Goal: Task Accomplishment & Management: Manage account settings

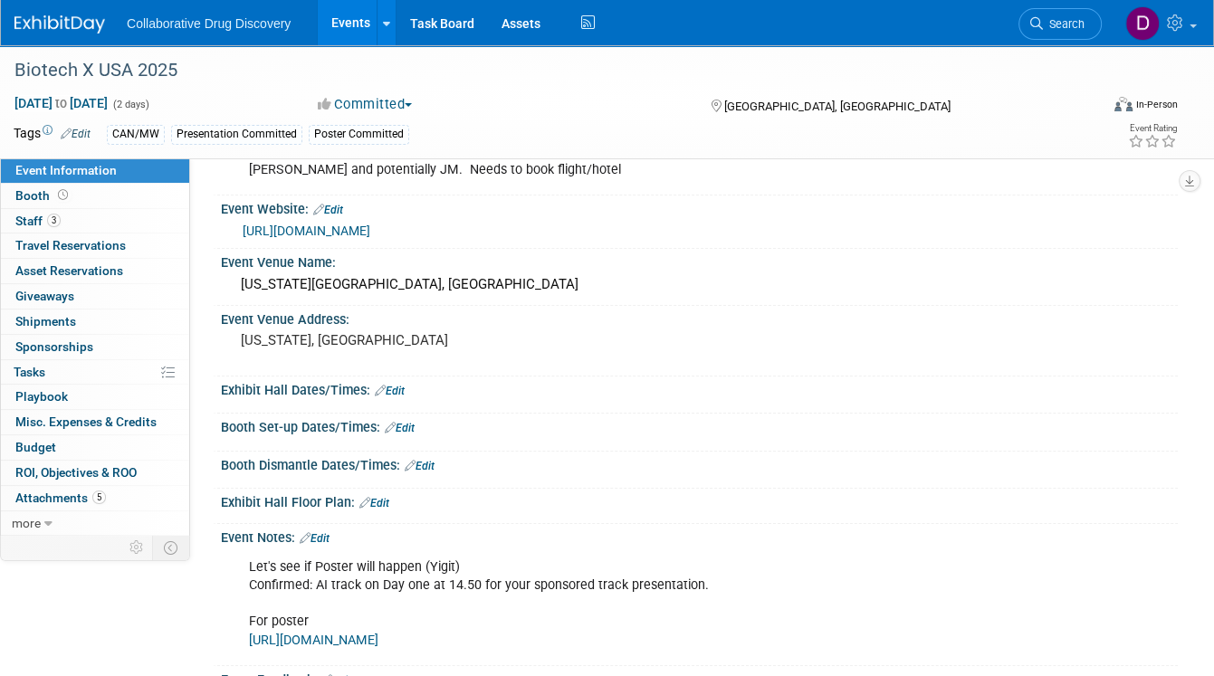
scroll to position [188, 0]
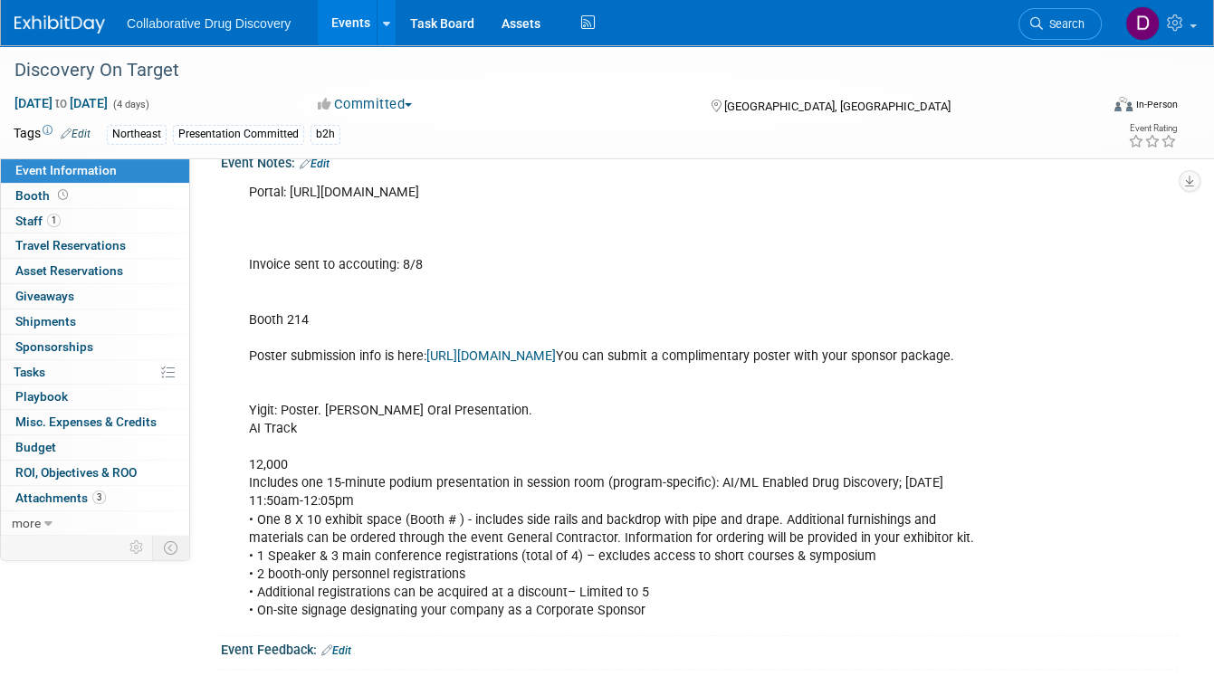
scroll to position [442, 0]
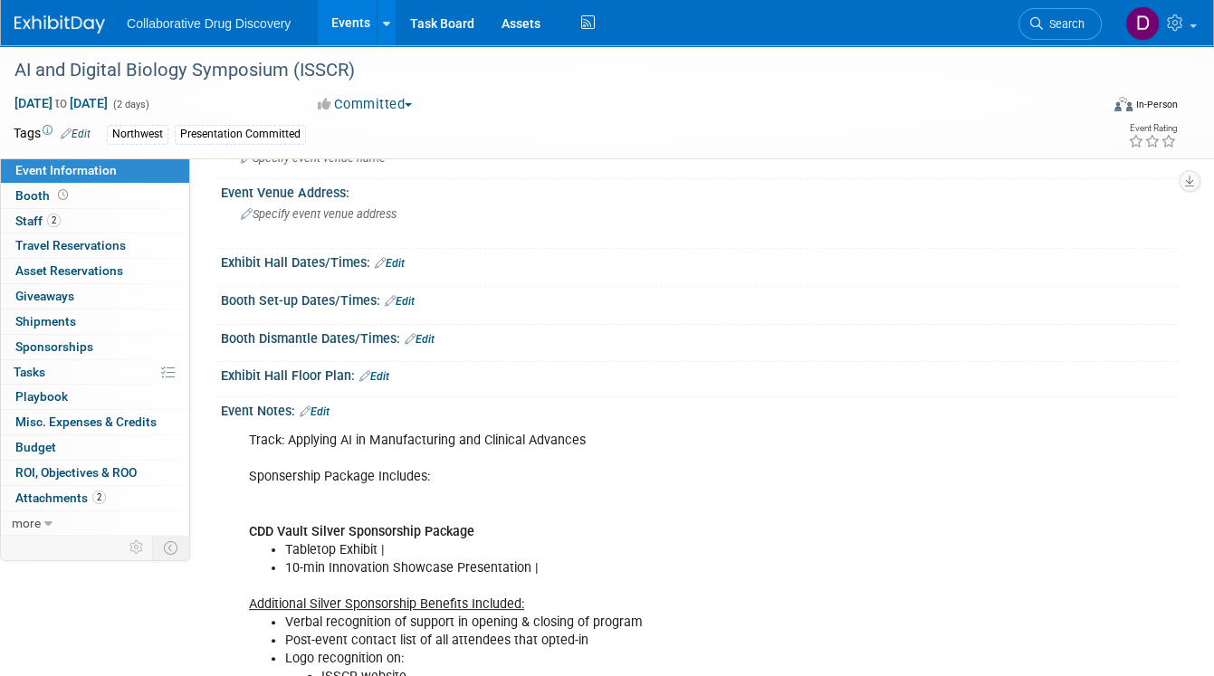
scroll to position [170, 0]
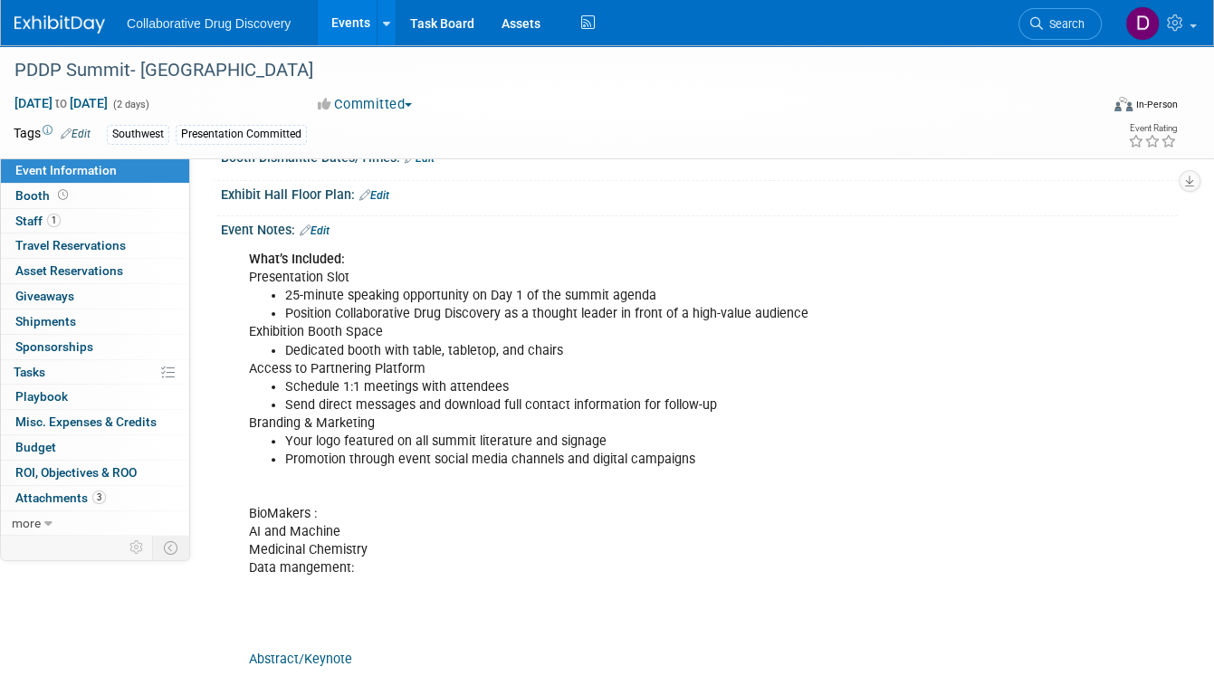
scroll to position [351, 0]
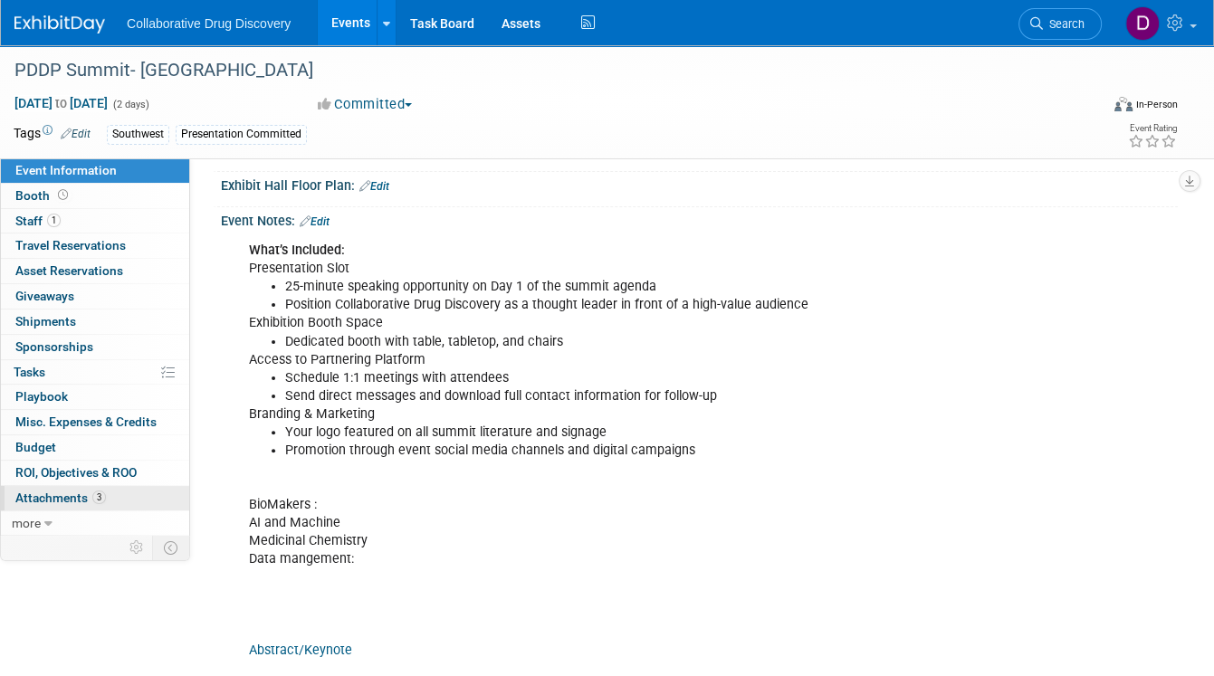
click at [79, 495] on span "Attachments 3" at bounding box center [60, 498] width 91 height 14
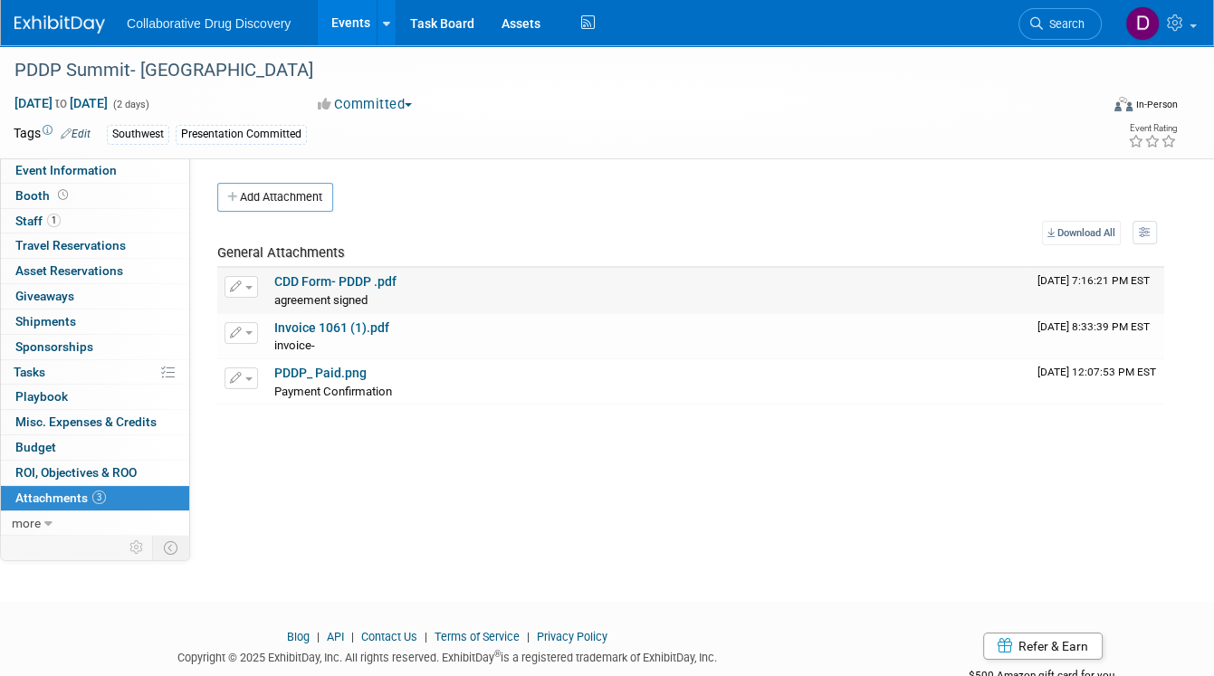
click at [322, 291] on div "agreement signed agreement signed X" at bounding box center [648, 300] width 749 height 18
click at [324, 279] on link "CDD Form- PDDP .pdf" at bounding box center [335, 281] width 122 height 14
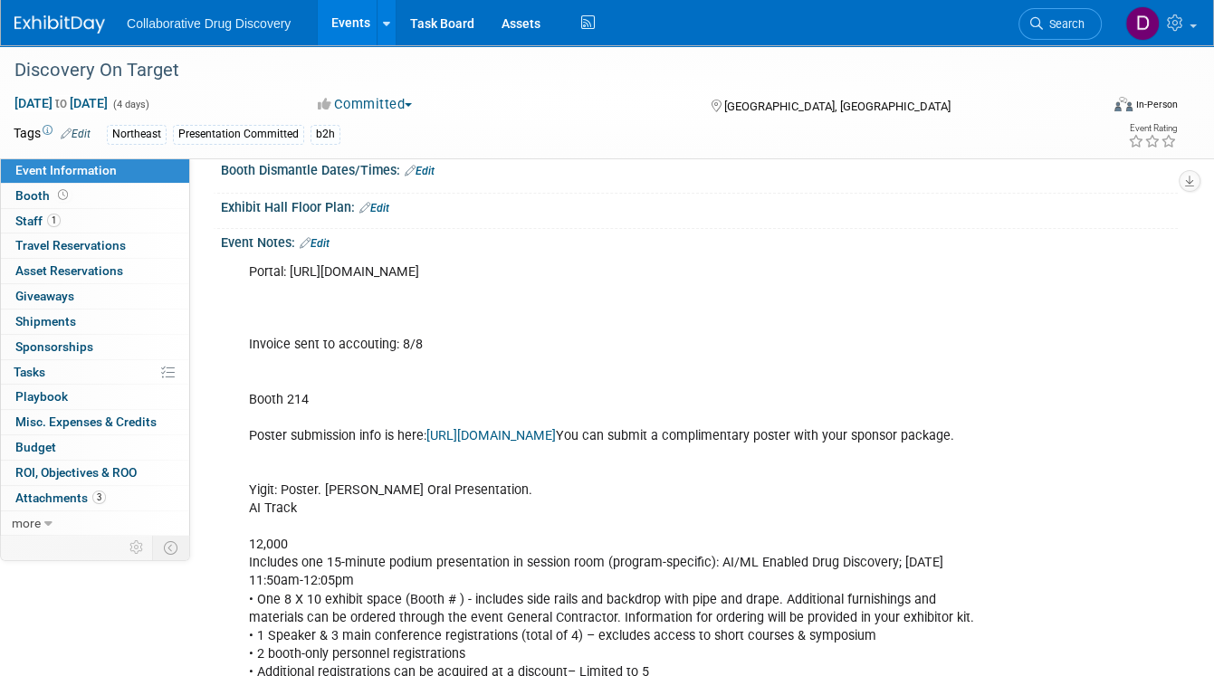
scroll to position [474, 0]
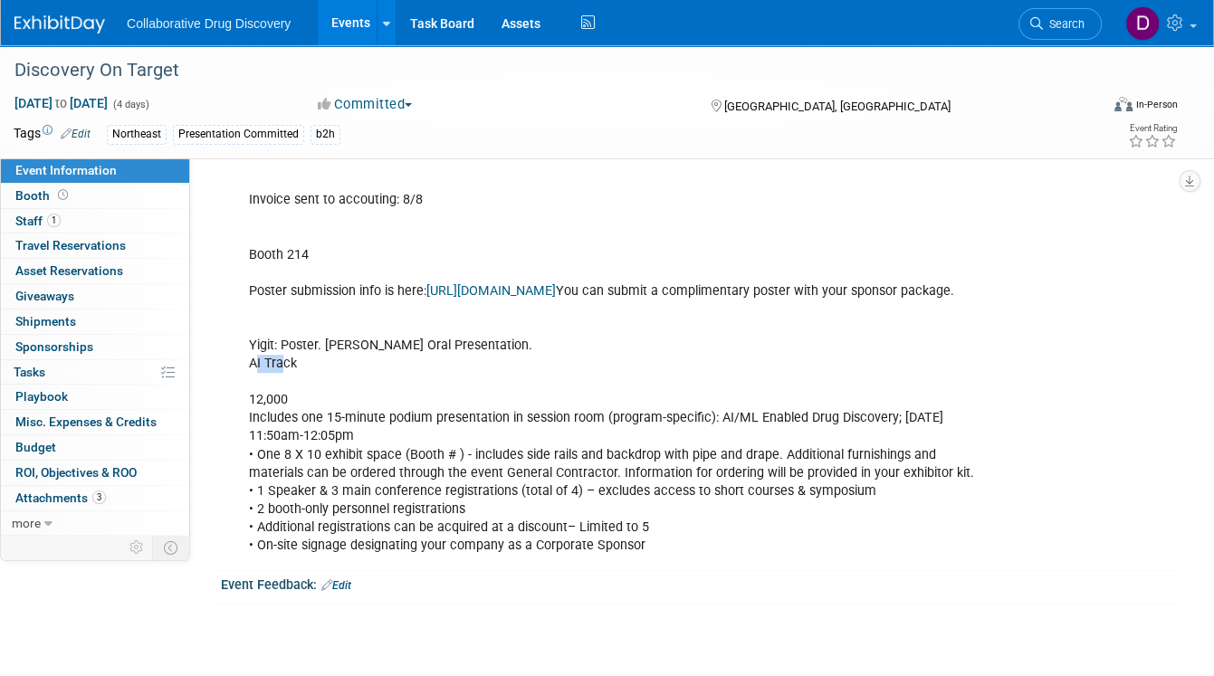
drag, startPoint x: 258, startPoint y: 382, endPoint x: 304, endPoint y: 384, distance: 46.2
click at [303, 384] on div "Portal: https://spex-cii.com/#/home/event/DOT252600/53bd78cf-6957-4289-b2ec-d0c…" at bounding box center [613, 337] width 754 height 454
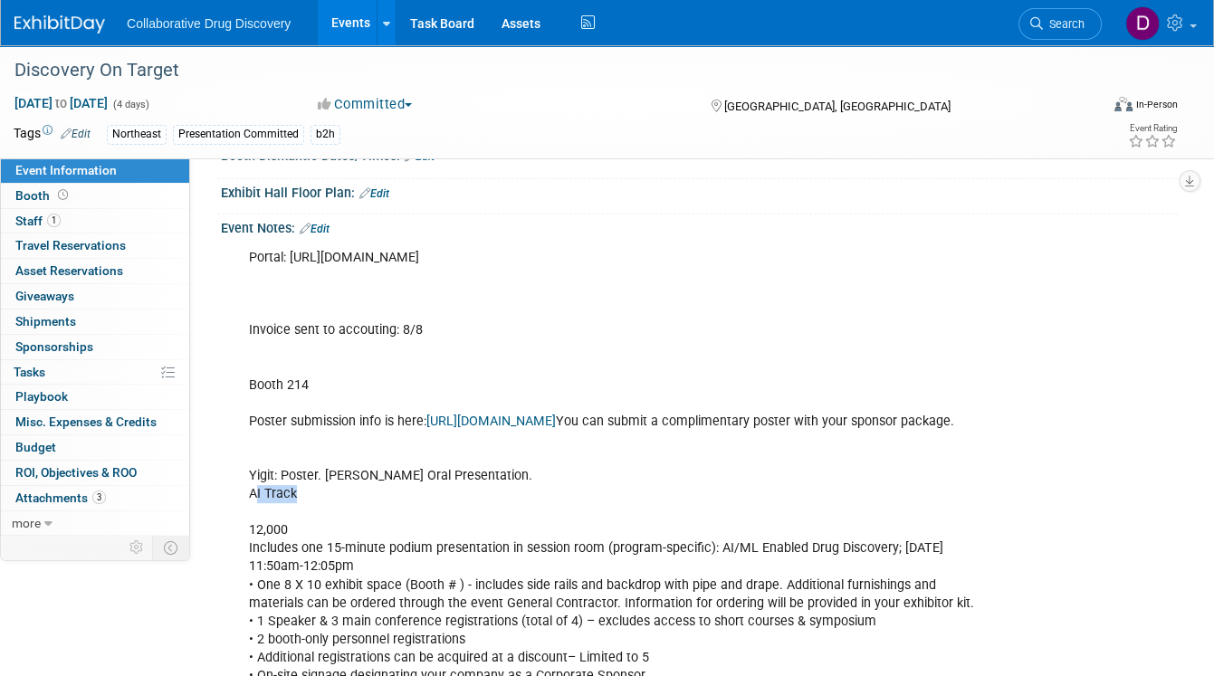
scroll to position [325, 0]
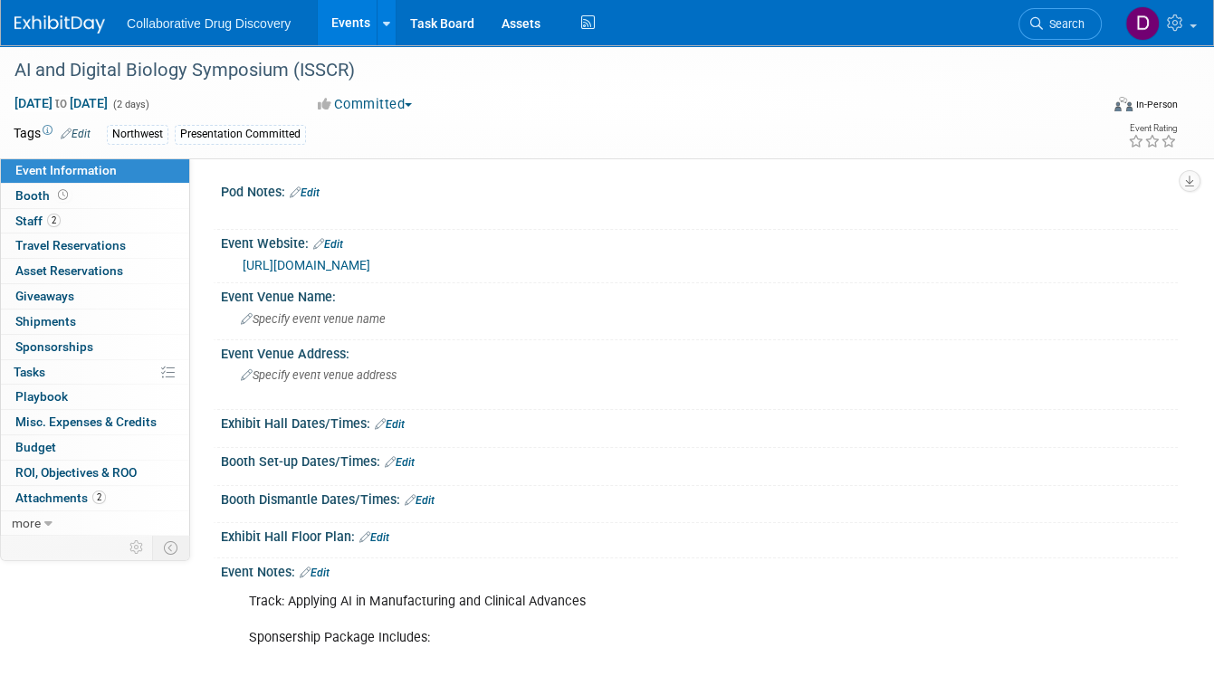
click at [344, 263] on link "https://www.isscr.org/upcoming-programs/2025-seattle-international-symposium" at bounding box center [307, 265] width 128 height 14
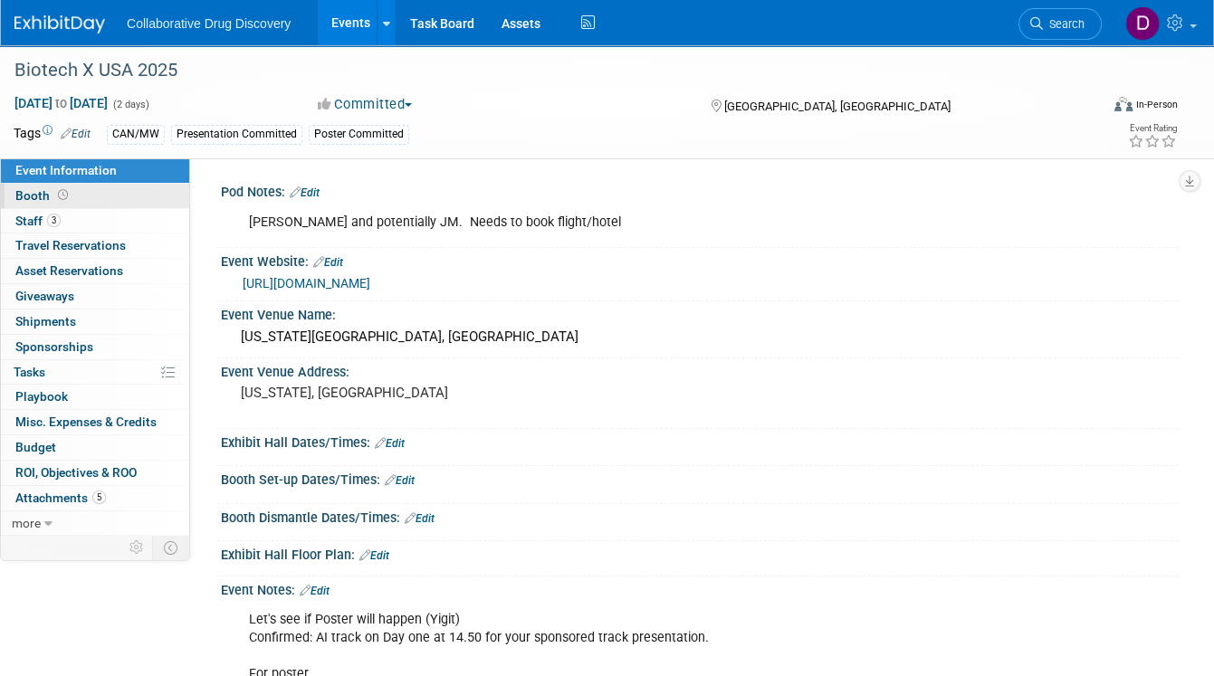
click at [125, 199] on link "Booth" at bounding box center [95, 196] width 188 height 24
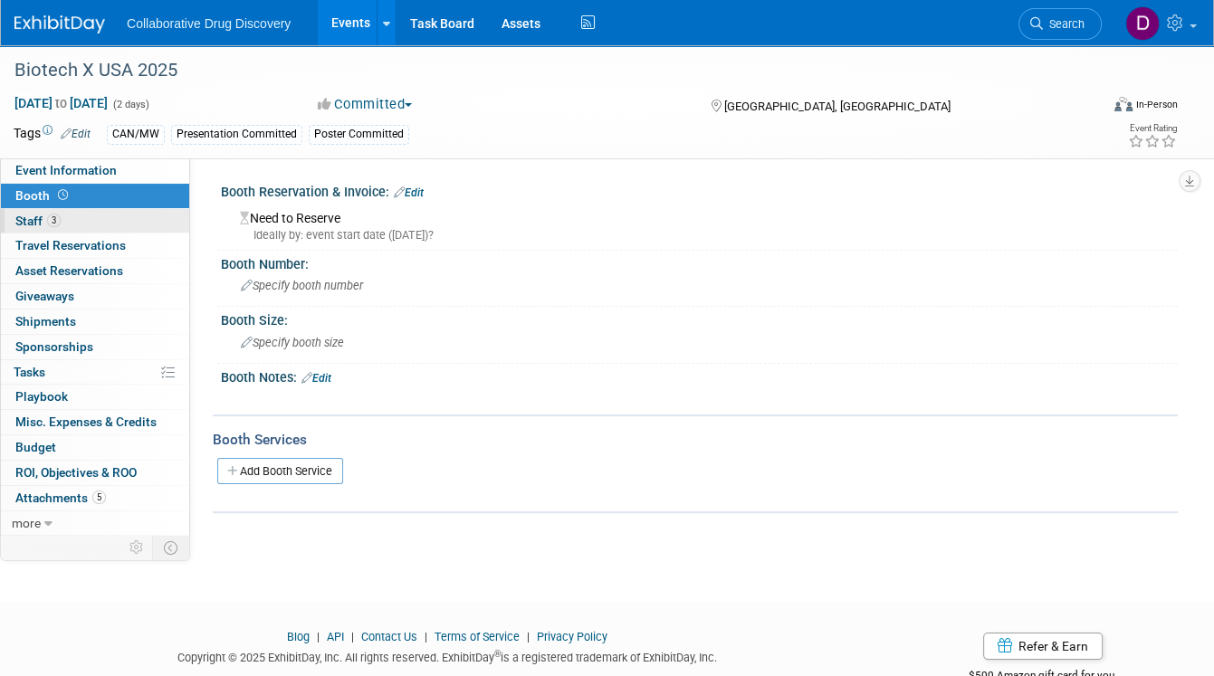
click at [104, 222] on link "3 Staff 3" at bounding box center [95, 221] width 188 height 24
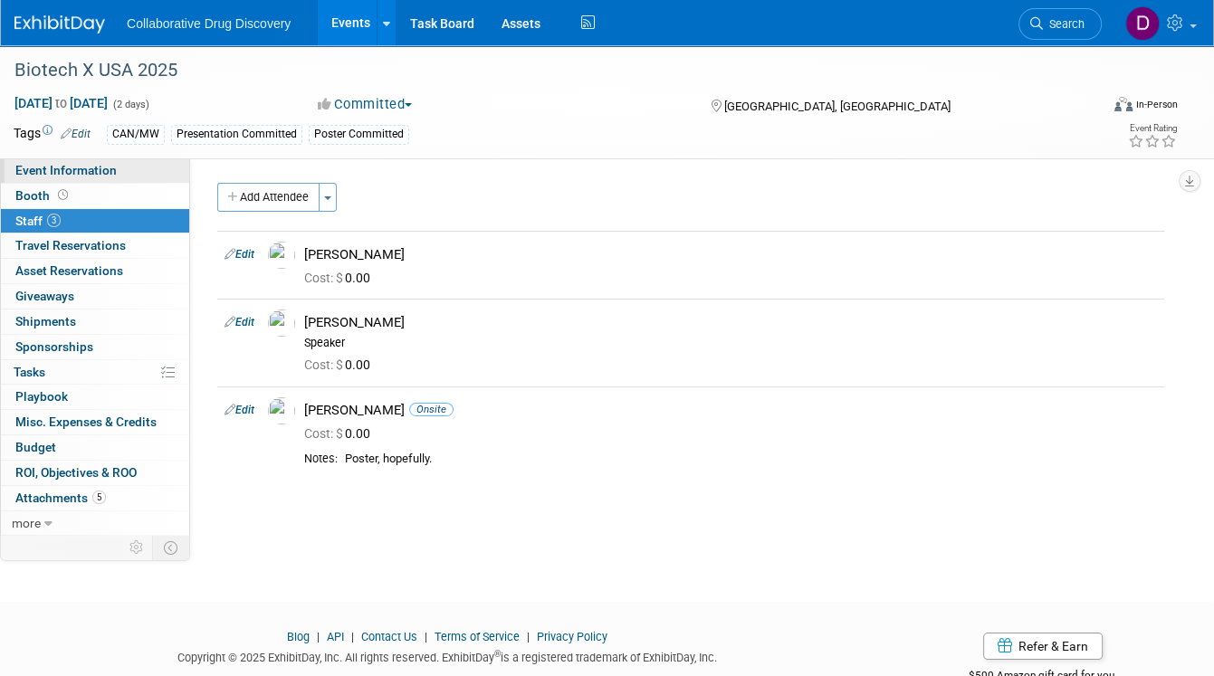
click at [112, 177] on span "Event Information" at bounding box center [65, 170] width 101 height 14
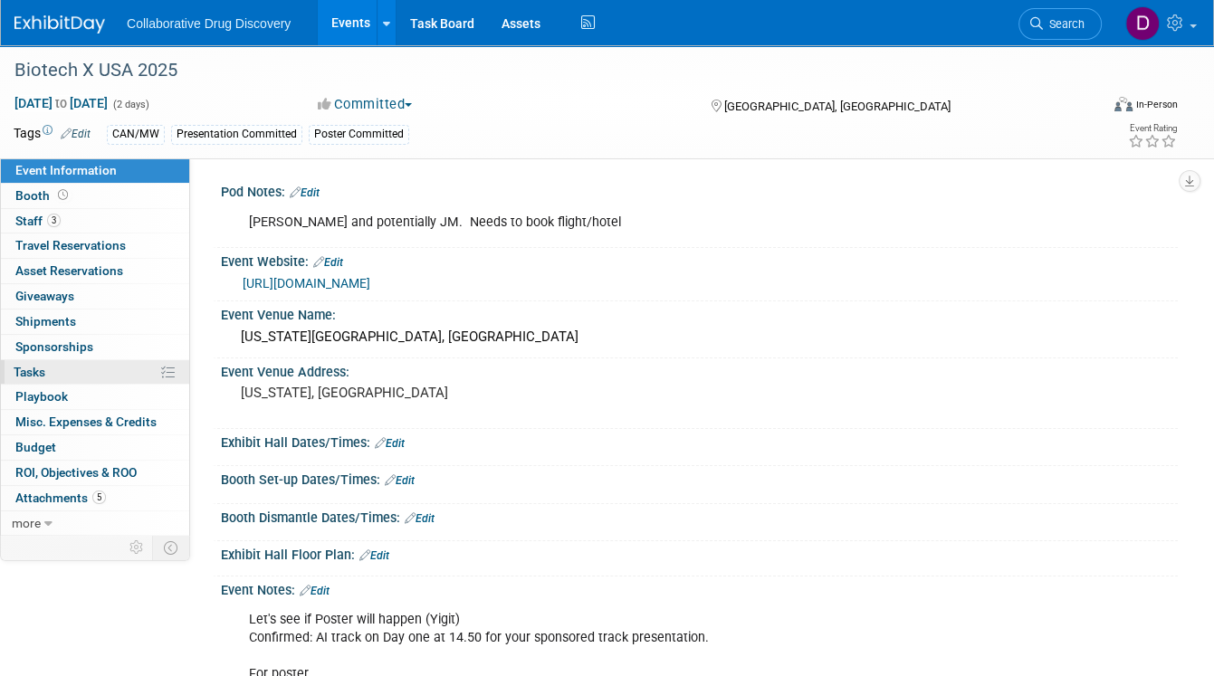
click at [72, 372] on link "0% Tasks 0%" at bounding box center [95, 372] width 188 height 24
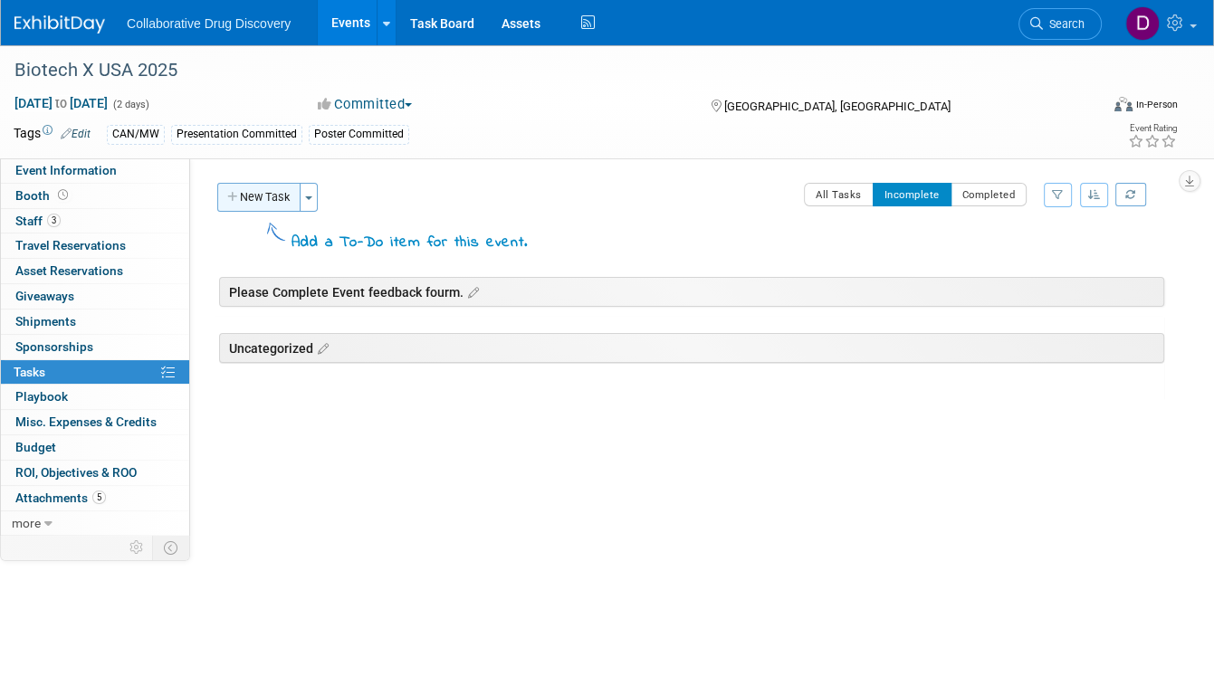
click at [250, 197] on button "New Task" at bounding box center [258, 197] width 83 height 29
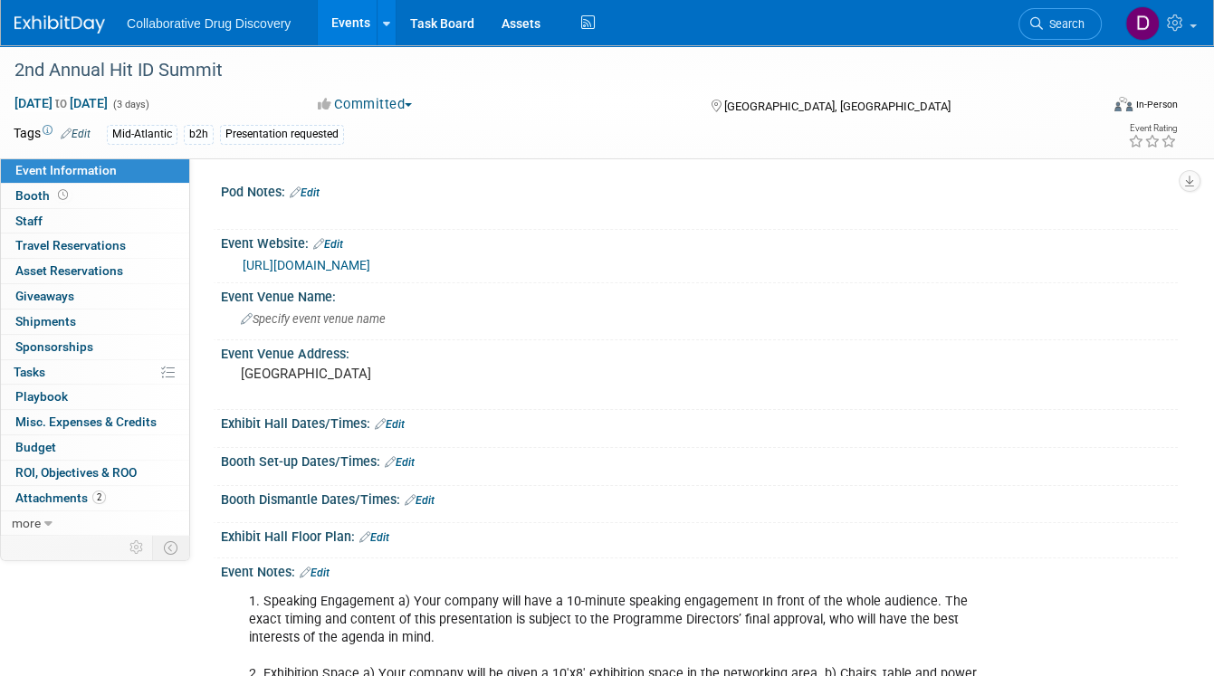
click at [370, 264] on link "https://hit-id-summit.com/whats-on/full-event-guide/" at bounding box center [307, 265] width 128 height 14
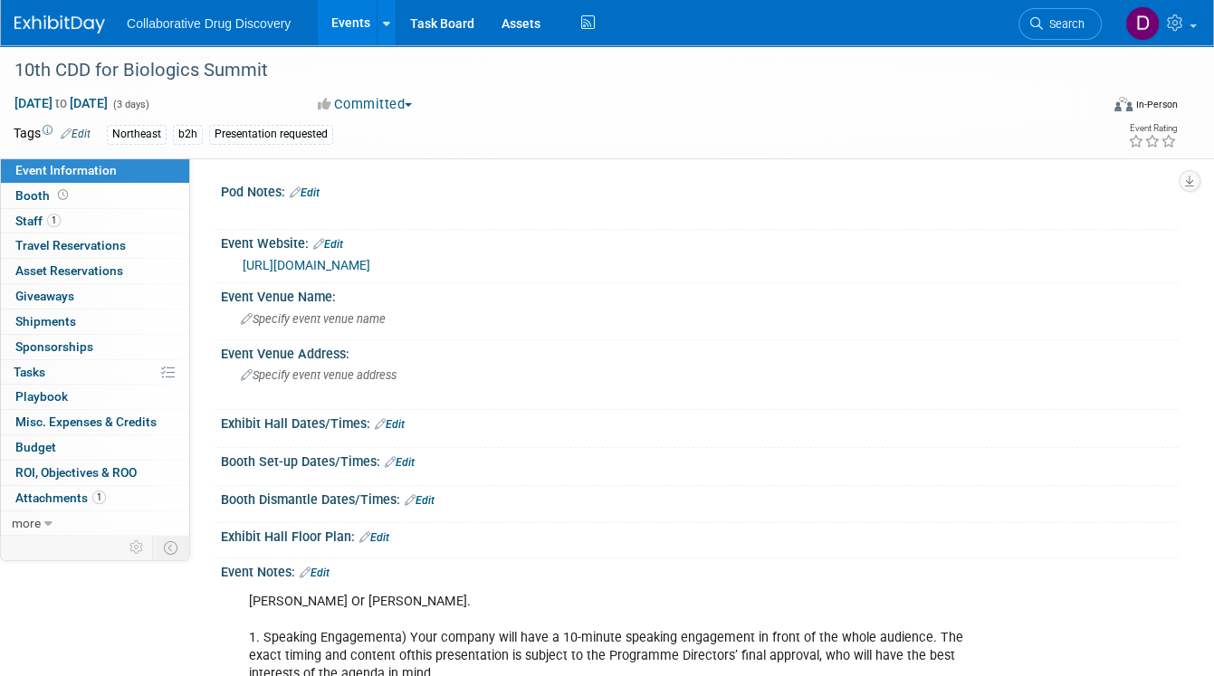
click at [346, 273] on link "https://cdd-biologics.com/?utm_source=internal&utm_medium=email&utm_campaign=re…" at bounding box center [307, 265] width 128 height 14
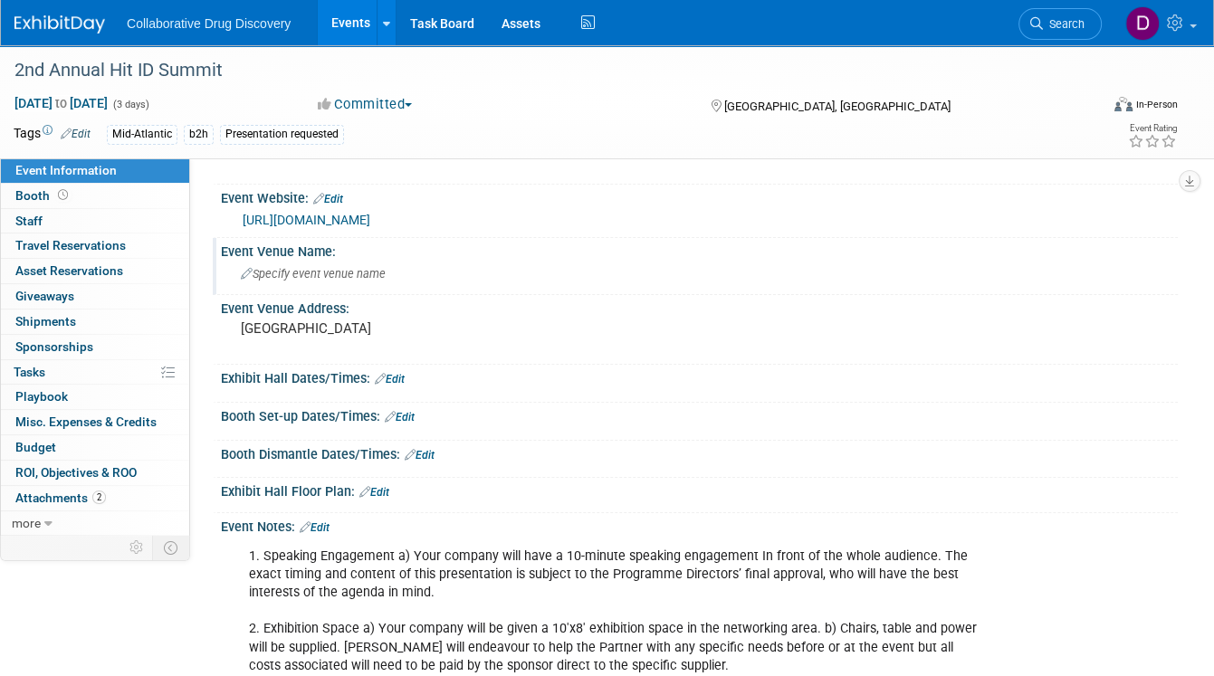
scroll to position [36, 0]
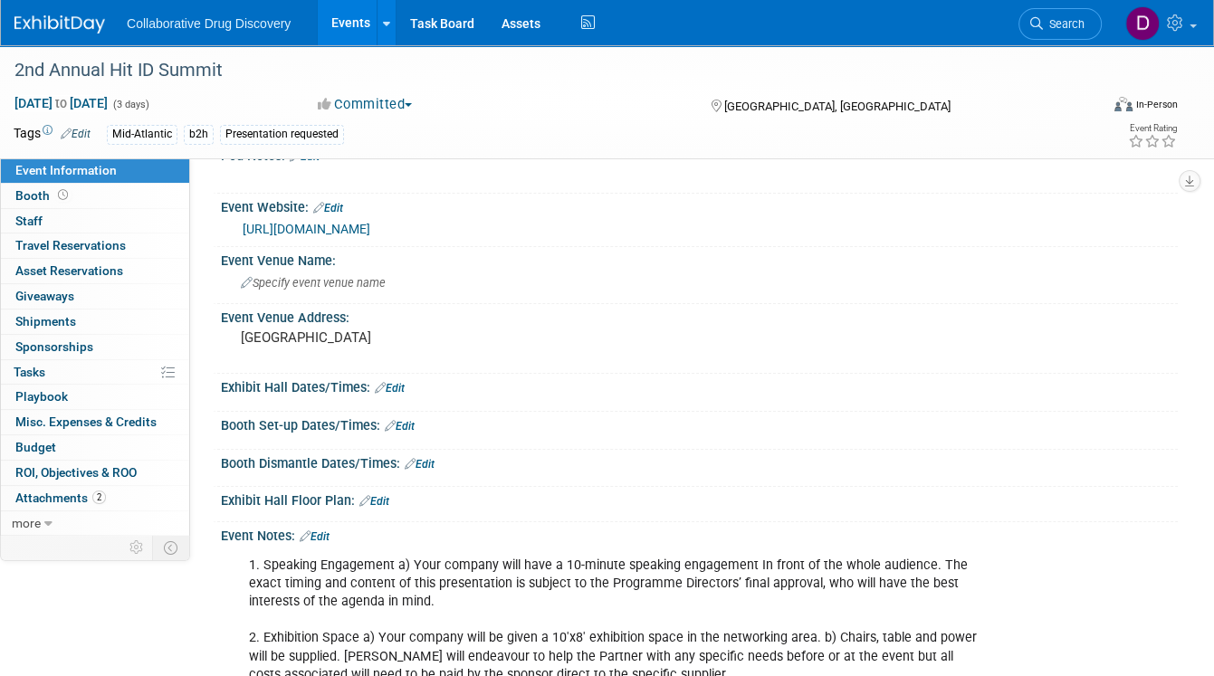
click at [370, 229] on link "[URL][DOMAIN_NAME]" at bounding box center [307, 229] width 128 height 14
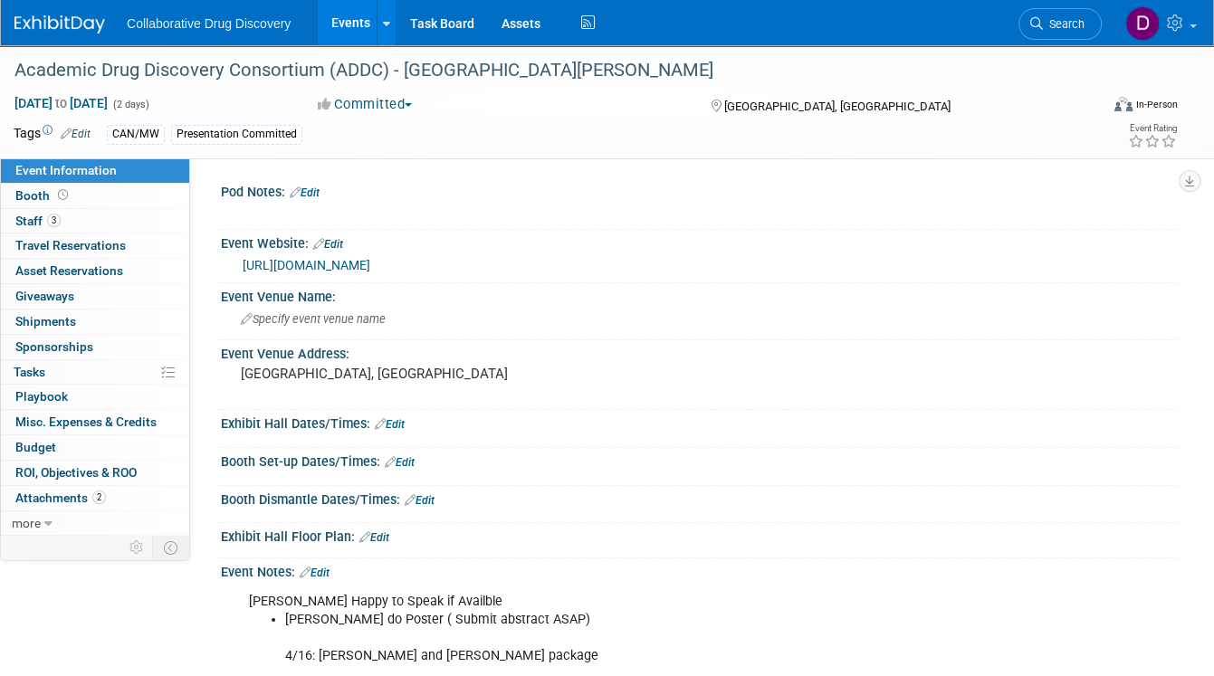
click at [316, 263] on link "[URL][DOMAIN_NAME]" at bounding box center [307, 265] width 128 height 14
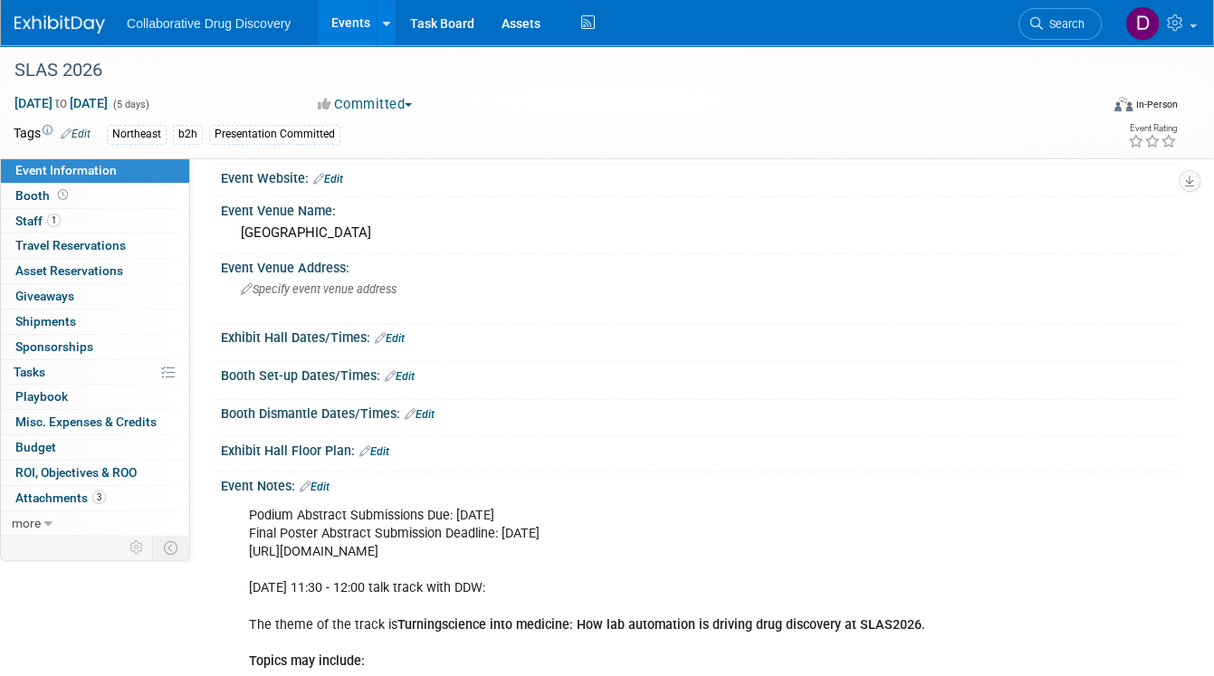
scroll to position [279, 0]
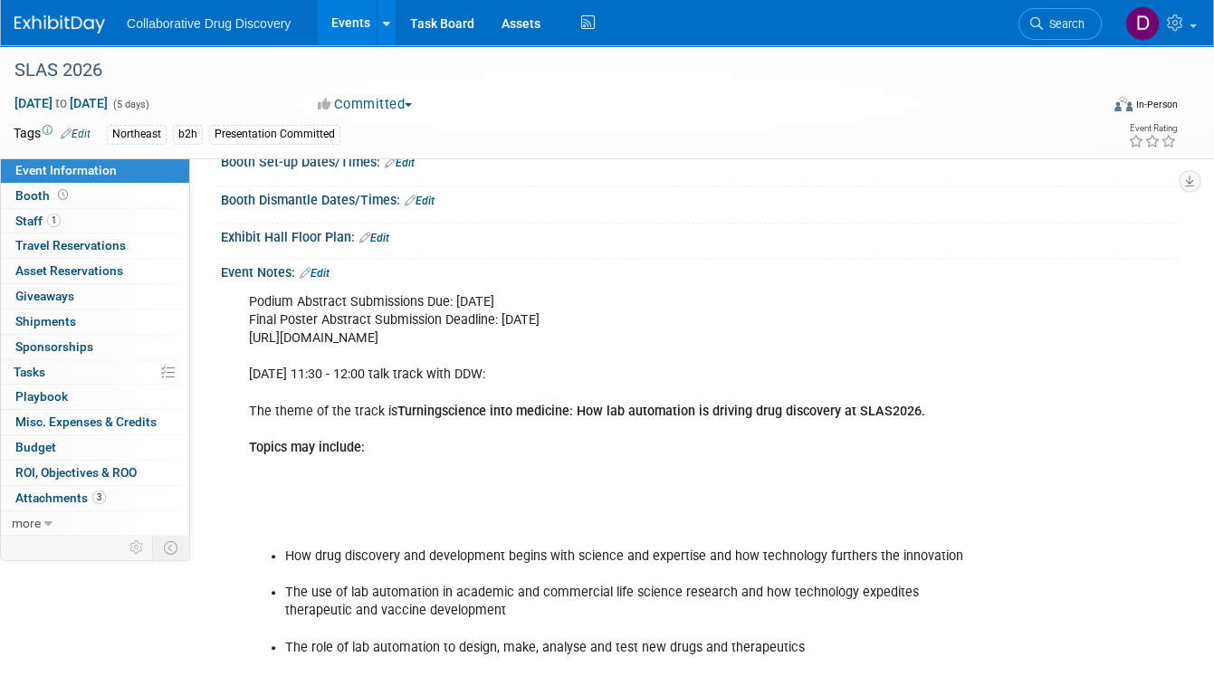
drag, startPoint x: 244, startPoint y: 301, endPoint x: 722, endPoint y: 336, distance: 479.3
click at [722, 336] on div "Podium Abstract Submissions Due: Monday, September 8 Final Poster Abstract Subm…" at bounding box center [613, 638] width 754 height 709
drag, startPoint x: 819, startPoint y: 338, endPoint x: 304, endPoint y: 287, distance: 517.6
click at [305, 287] on div "Podium Abstract Submissions Due: Monday, September 8 Final Poster Abstract Subm…" at bounding box center [613, 638] width 754 height 709
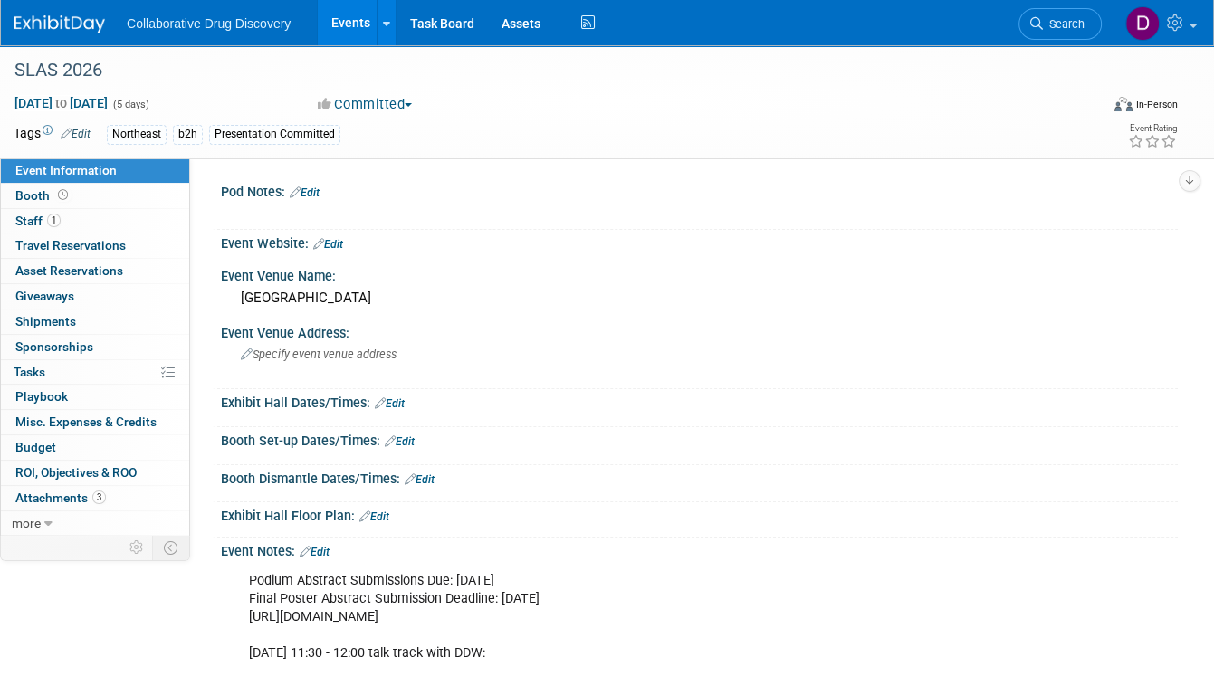
scroll to position [198, 0]
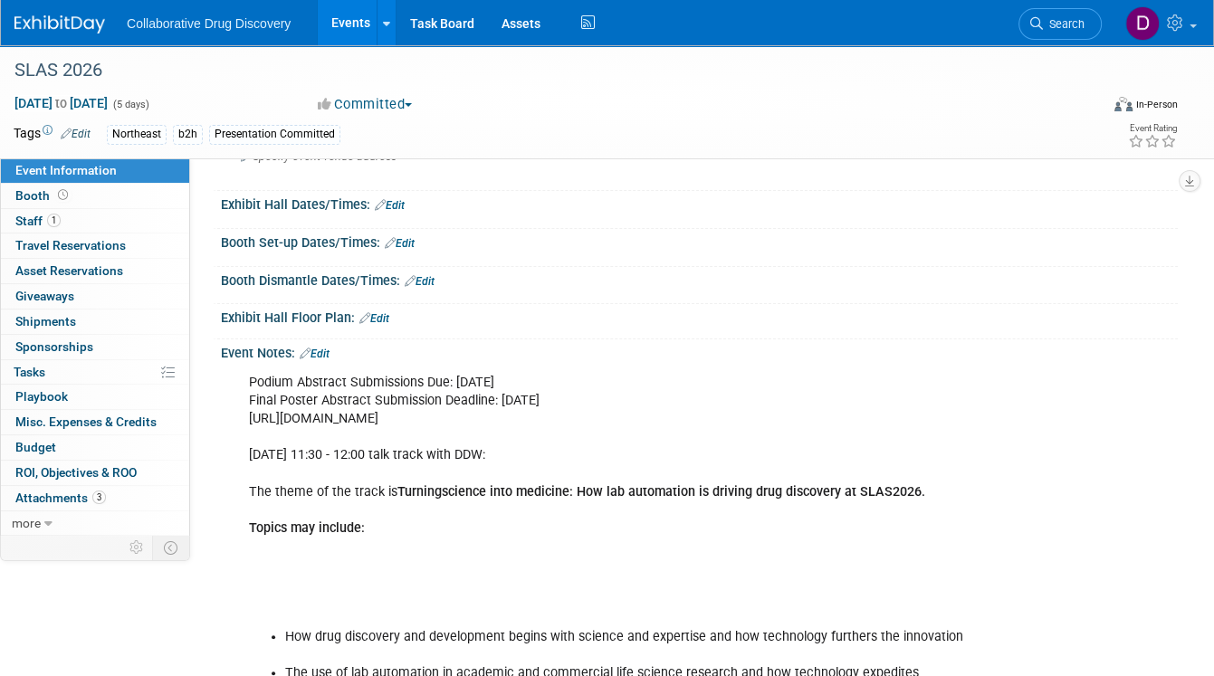
drag, startPoint x: 786, startPoint y: 417, endPoint x: 249, endPoint y: 420, distance: 536.9
copy div "https://www.slas.org/events-calendar/slas2026-international-conference-exhibiti…"
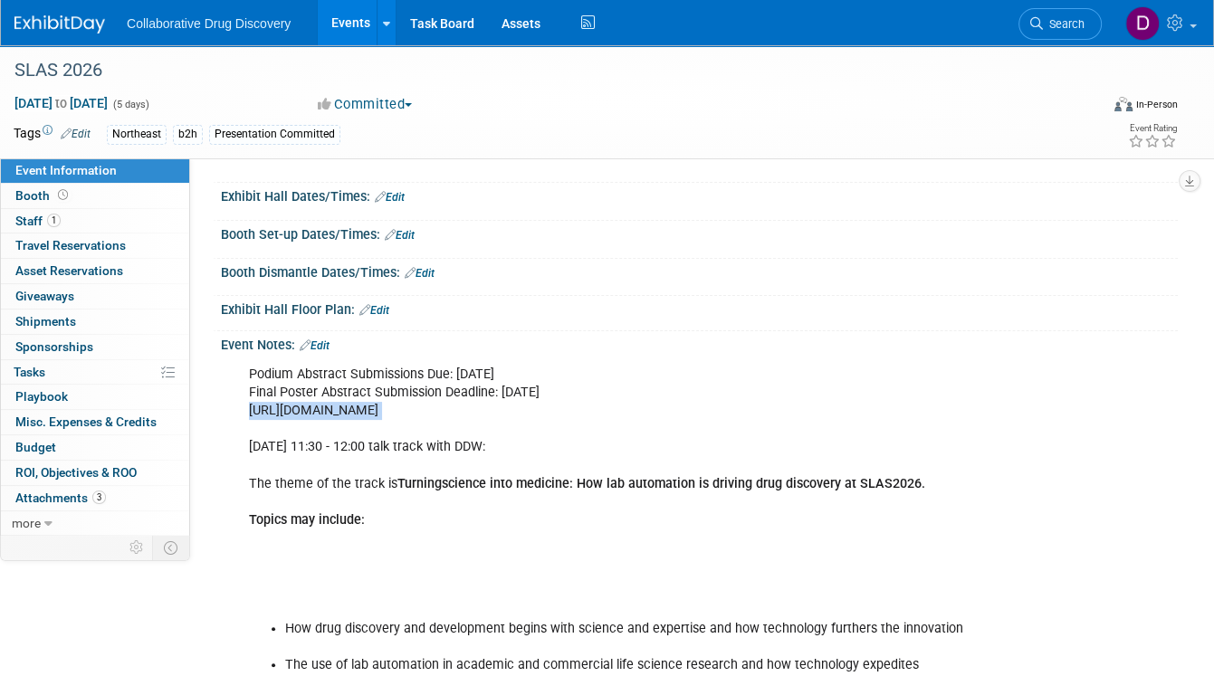
scroll to position [215, 0]
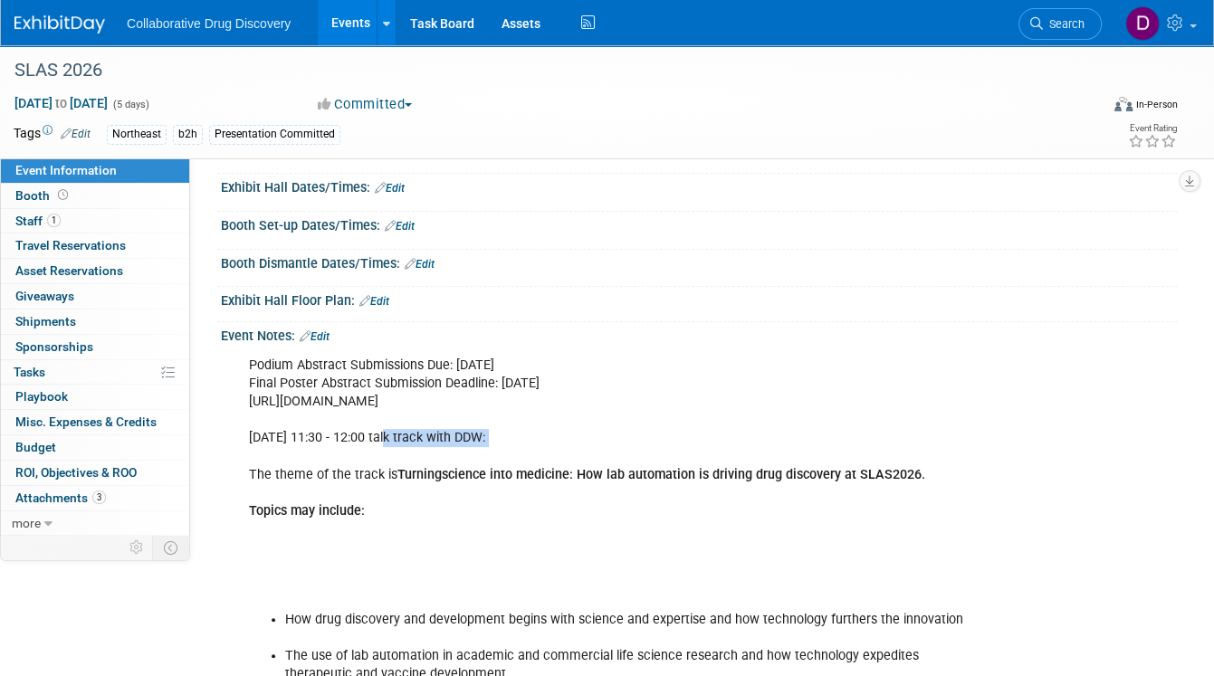
drag, startPoint x: 403, startPoint y: 437, endPoint x: 521, endPoint y: 445, distance: 118.0
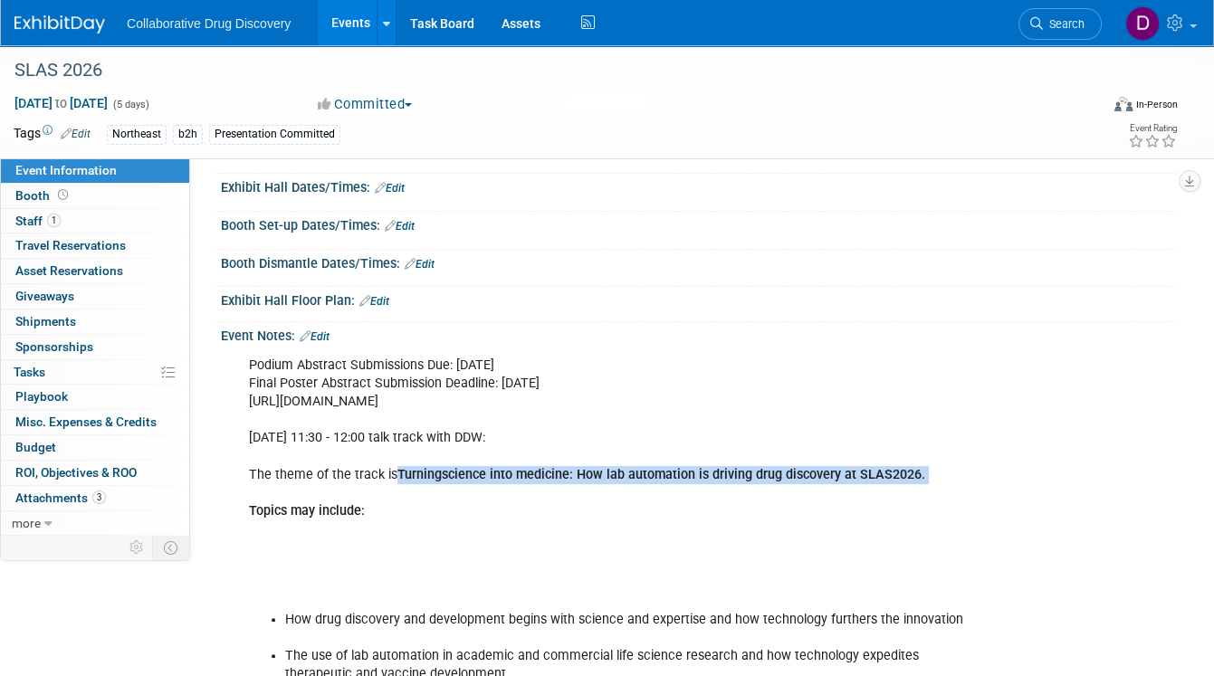
drag, startPoint x: 405, startPoint y: 471, endPoint x: 971, endPoint y: 484, distance: 566.0
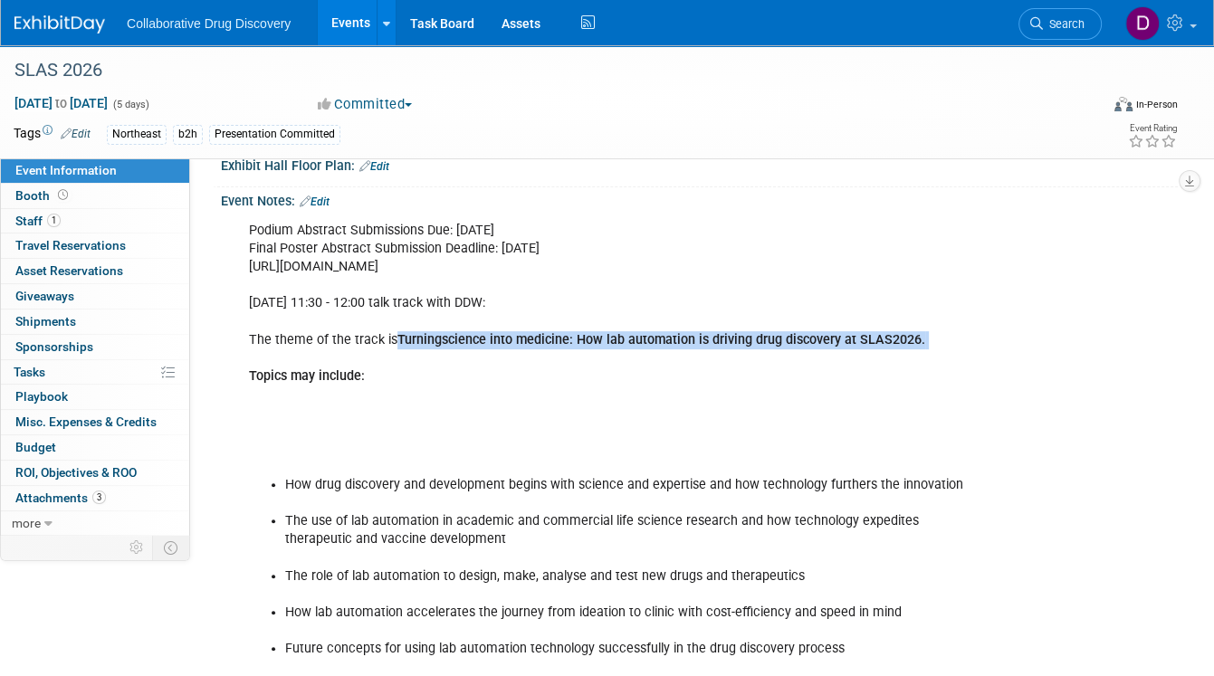
scroll to position [377, 0]
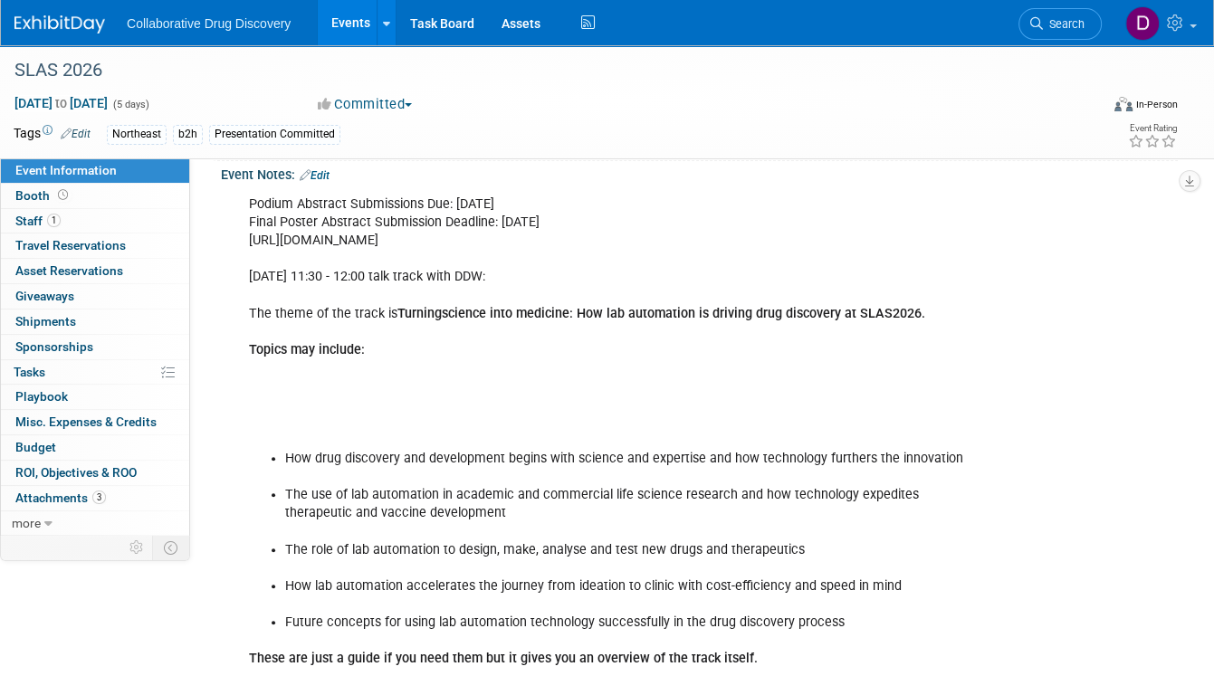
click at [410, 197] on div "Podium Abstract Submissions Due: Monday, September 8 Final Poster Abstract Subm…" at bounding box center [613, 541] width 754 height 709
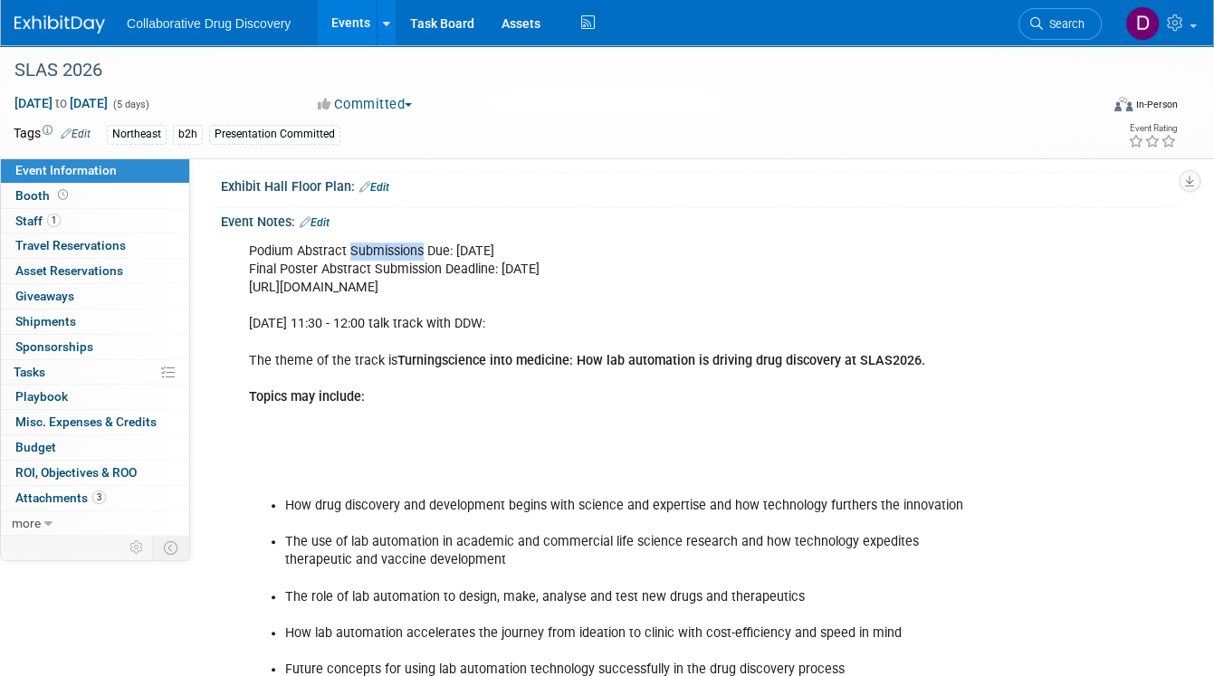
scroll to position [272, 0]
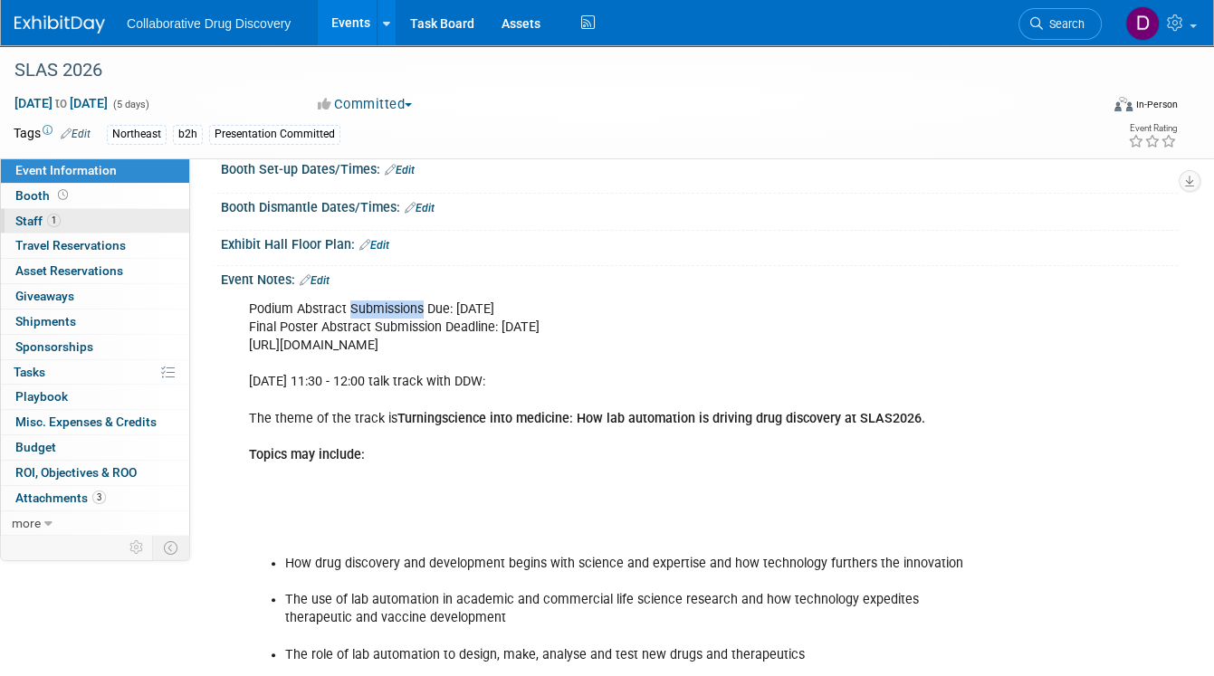
click at [114, 223] on link "1 Staff 1" at bounding box center [95, 221] width 188 height 24
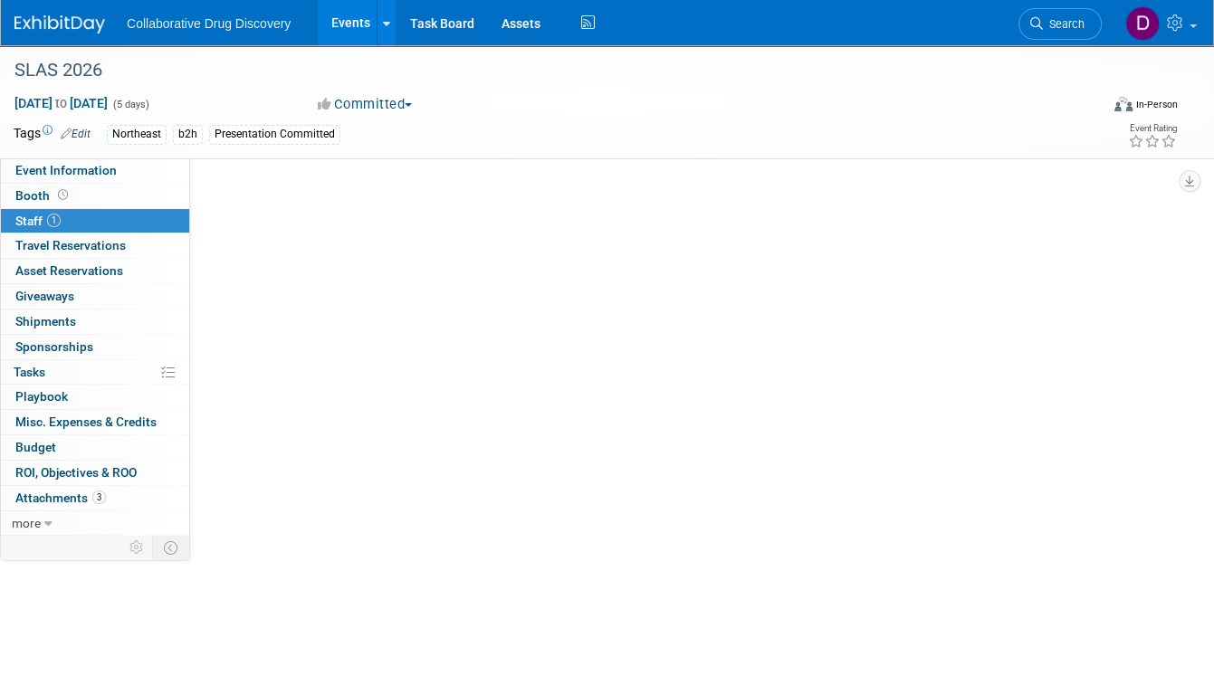
scroll to position [0, 0]
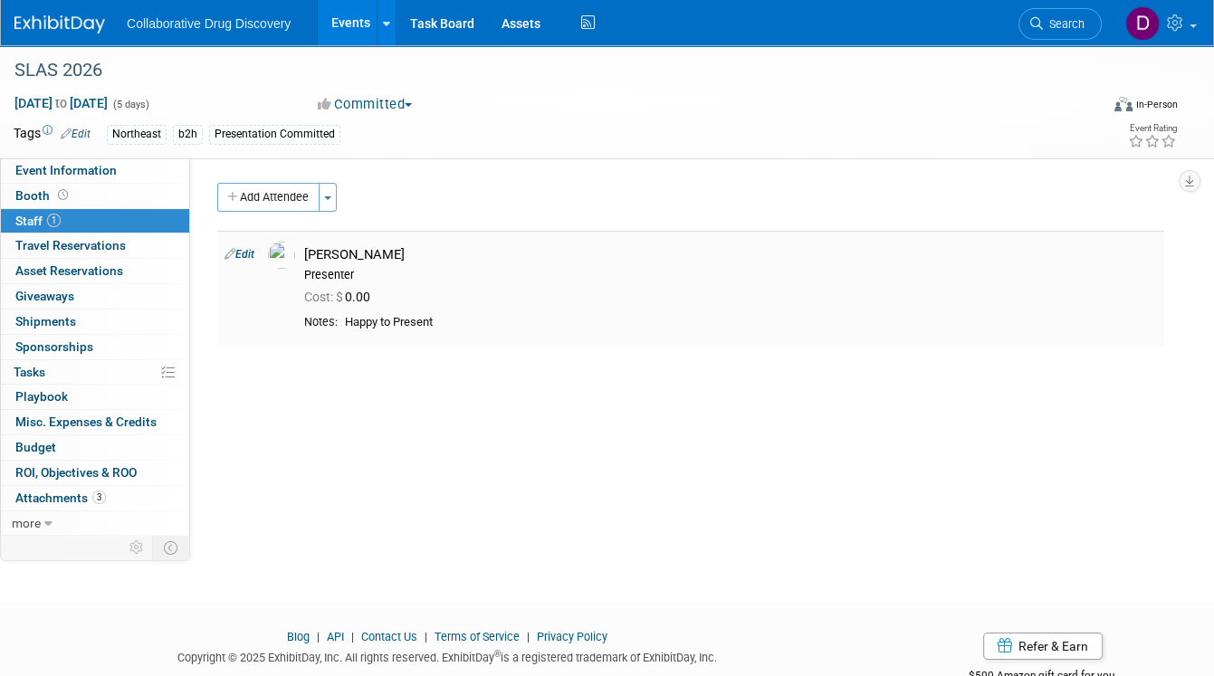
drag, startPoint x: 450, startPoint y: 328, endPoint x: 343, endPoint y: 323, distance: 106.9
click at [343, 322] on td "Happy to Present" at bounding box center [747, 323] width 819 height 16
click at [73, 167] on span "Event Information" at bounding box center [65, 170] width 101 height 14
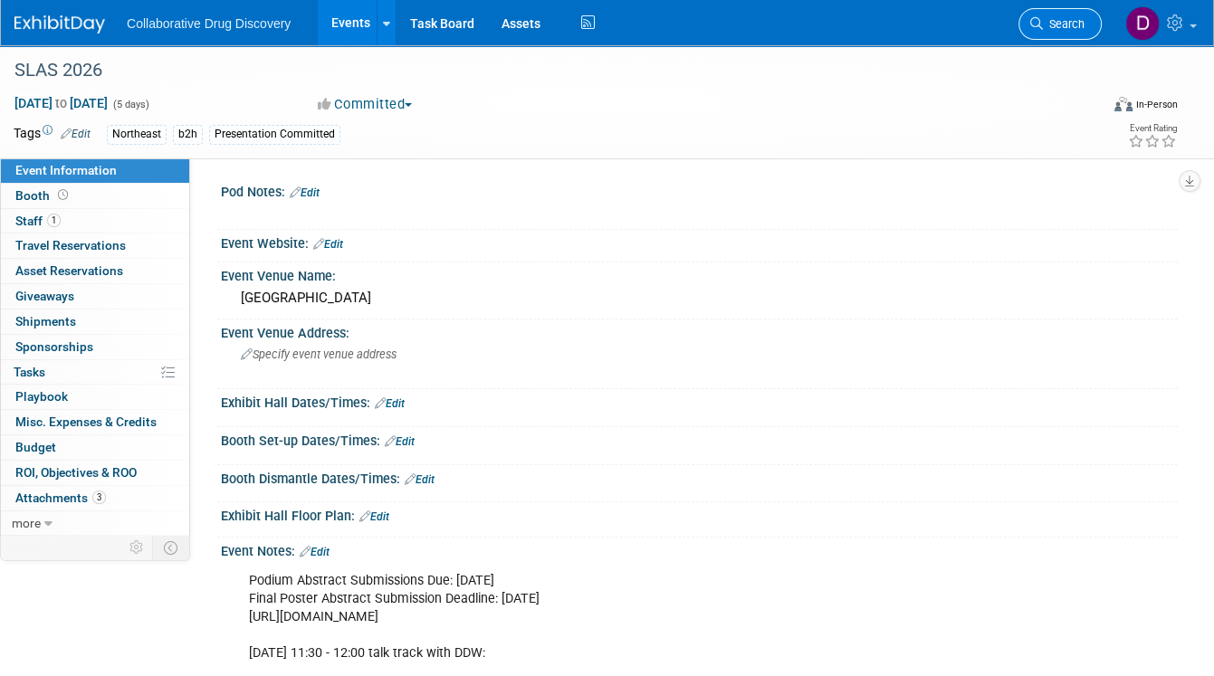
click at [1051, 18] on span "Search" at bounding box center [1064, 24] width 42 height 14
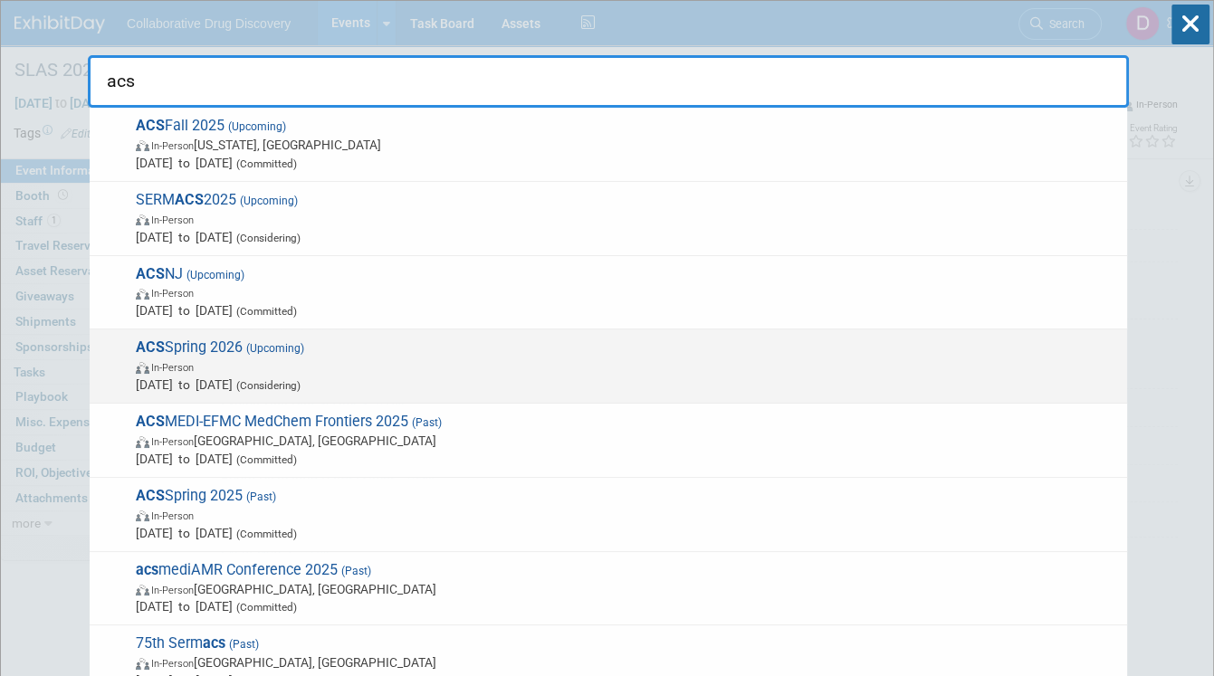
click at [277, 358] on span "In-Person" at bounding box center [627, 367] width 982 height 18
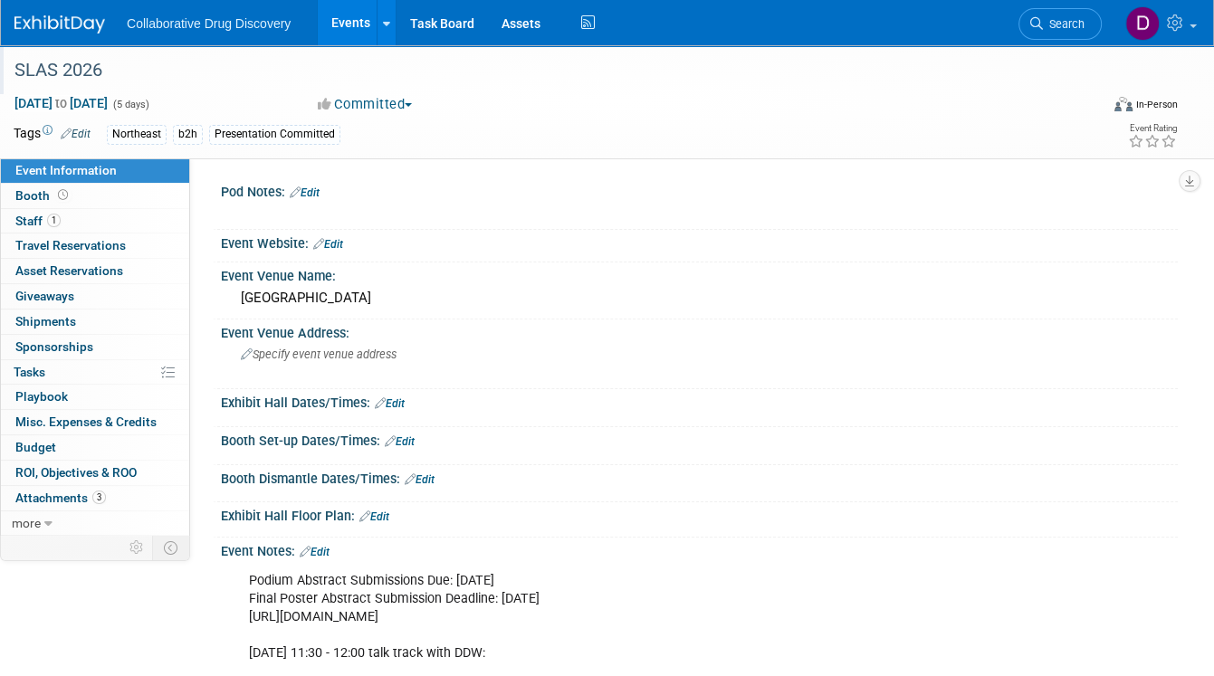
click at [82, 75] on div "SLAS 2026" at bounding box center [543, 70] width 1070 height 33
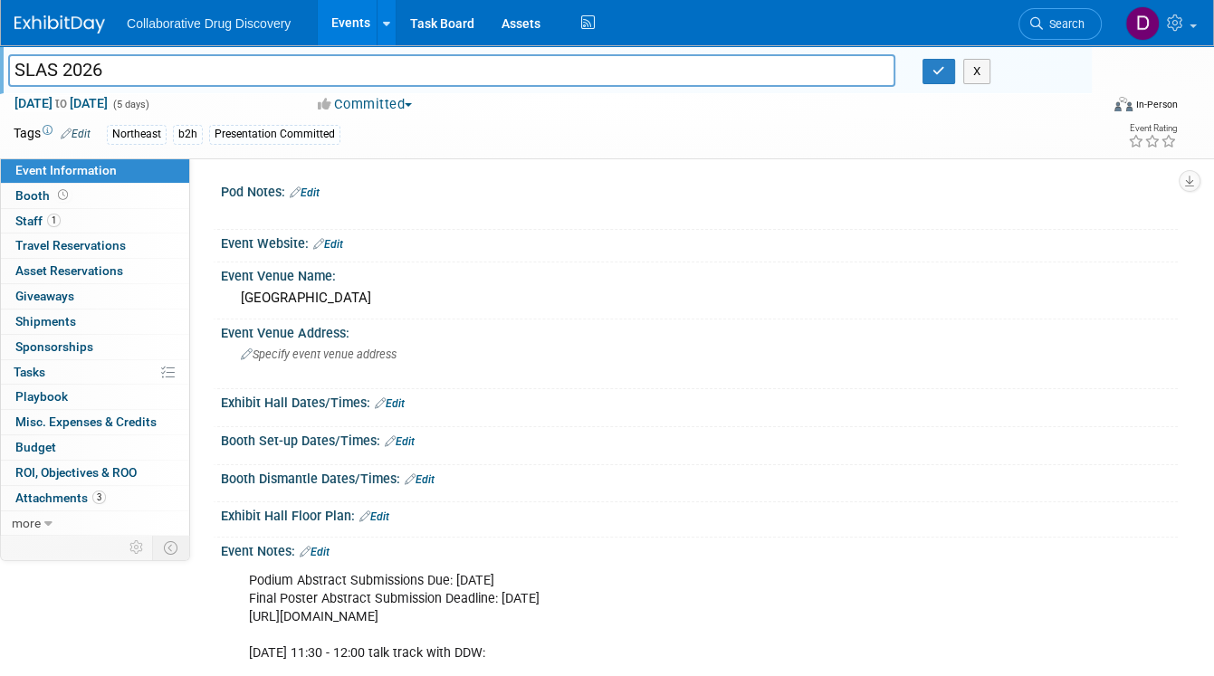
click at [82, 74] on input "SLAS 2026" at bounding box center [451, 70] width 887 height 32
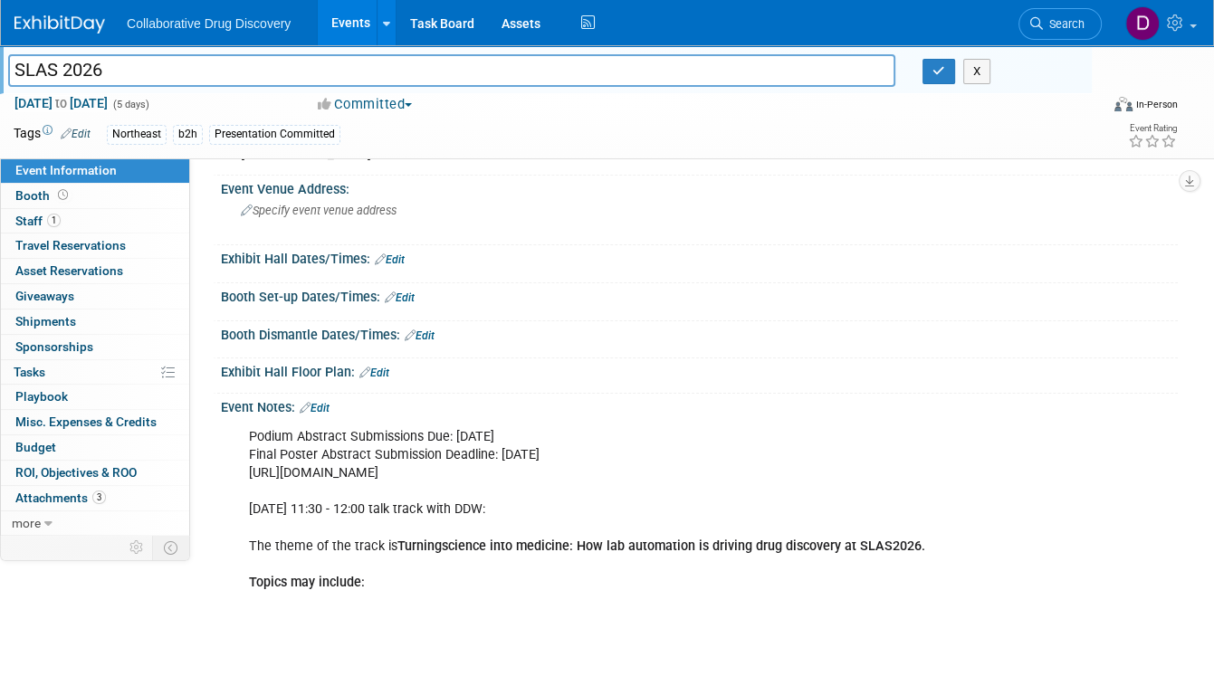
scroll to position [153, 0]
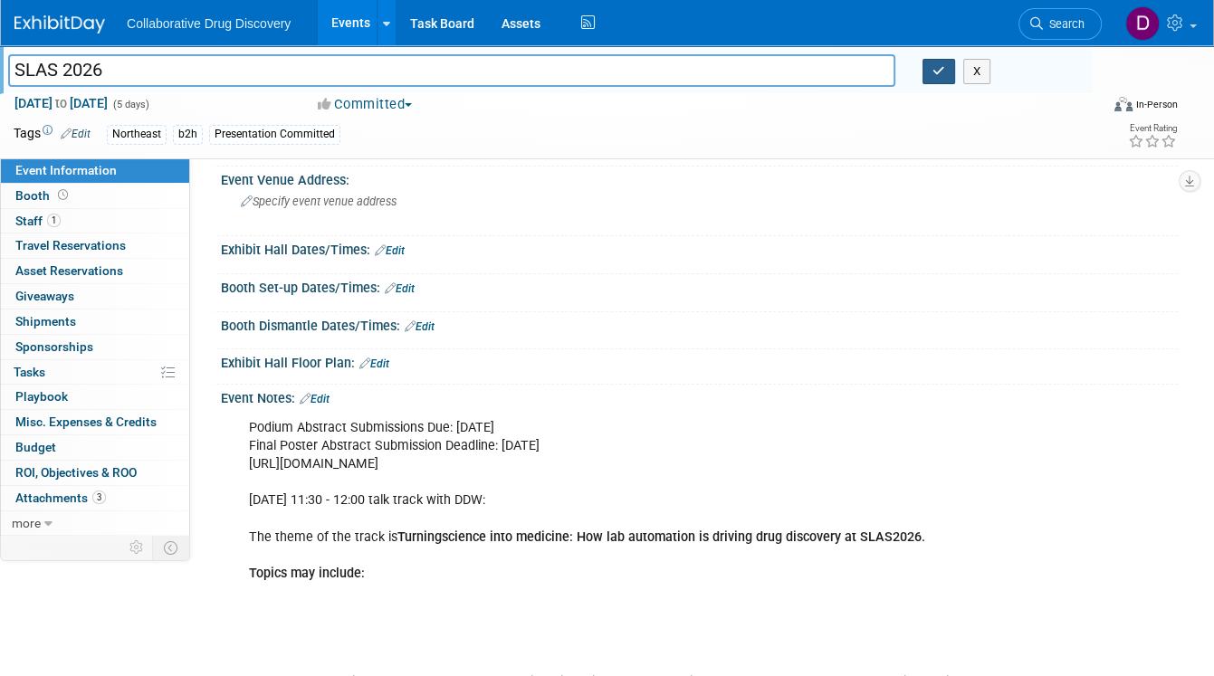
click at [937, 67] on icon "button" at bounding box center [939, 71] width 13 height 12
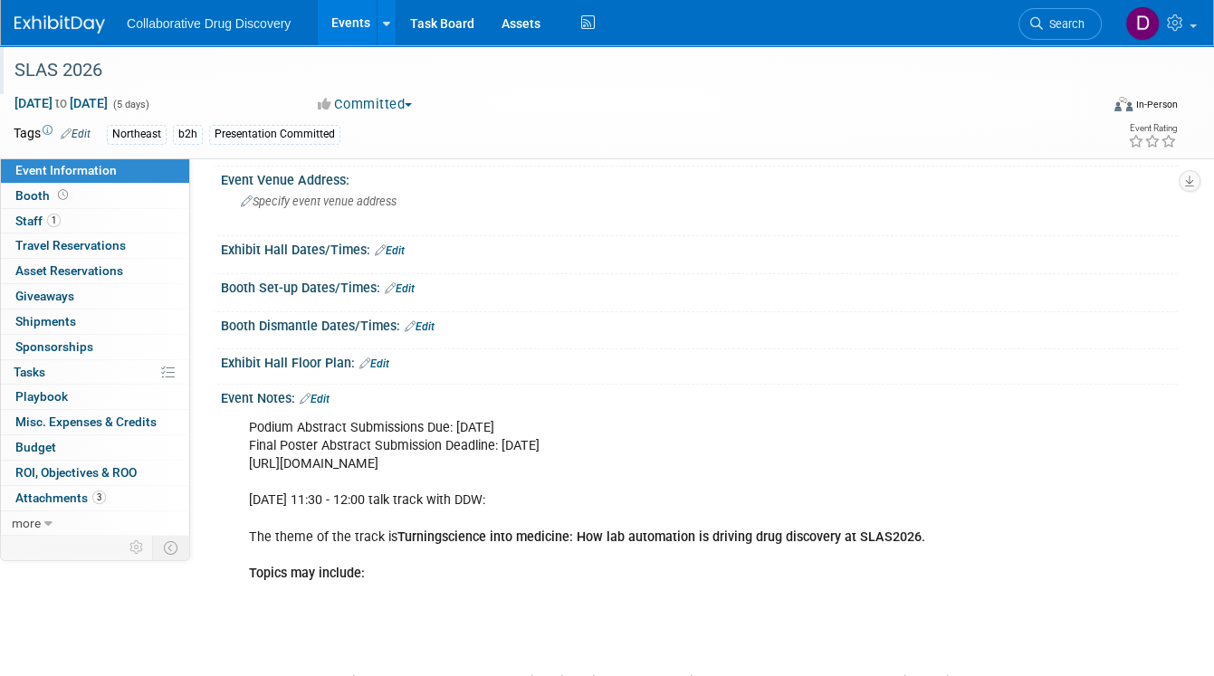
drag, startPoint x: 603, startPoint y: 422, endPoint x: 469, endPoint y: 433, distance: 134.4
click at [611, 308] on div "Booth Set-up Dates/Times: Edit Save Changes Cancel" at bounding box center [695, 293] width 965 height 38
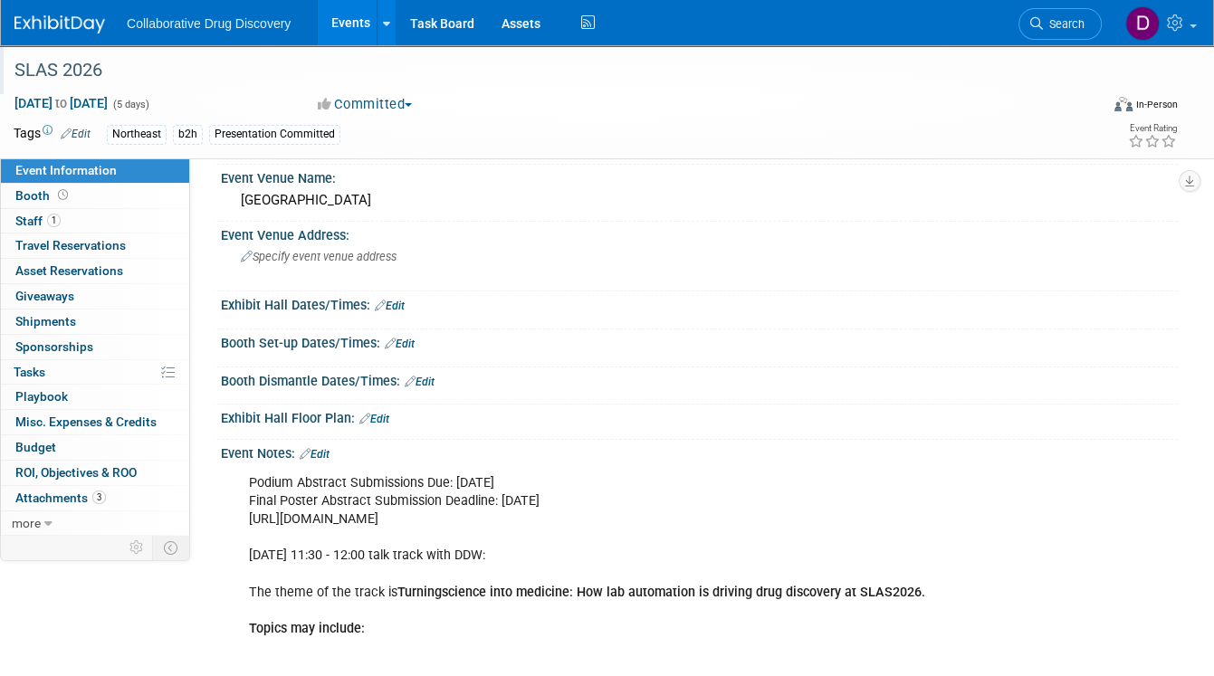
scroll to position [0, 0]
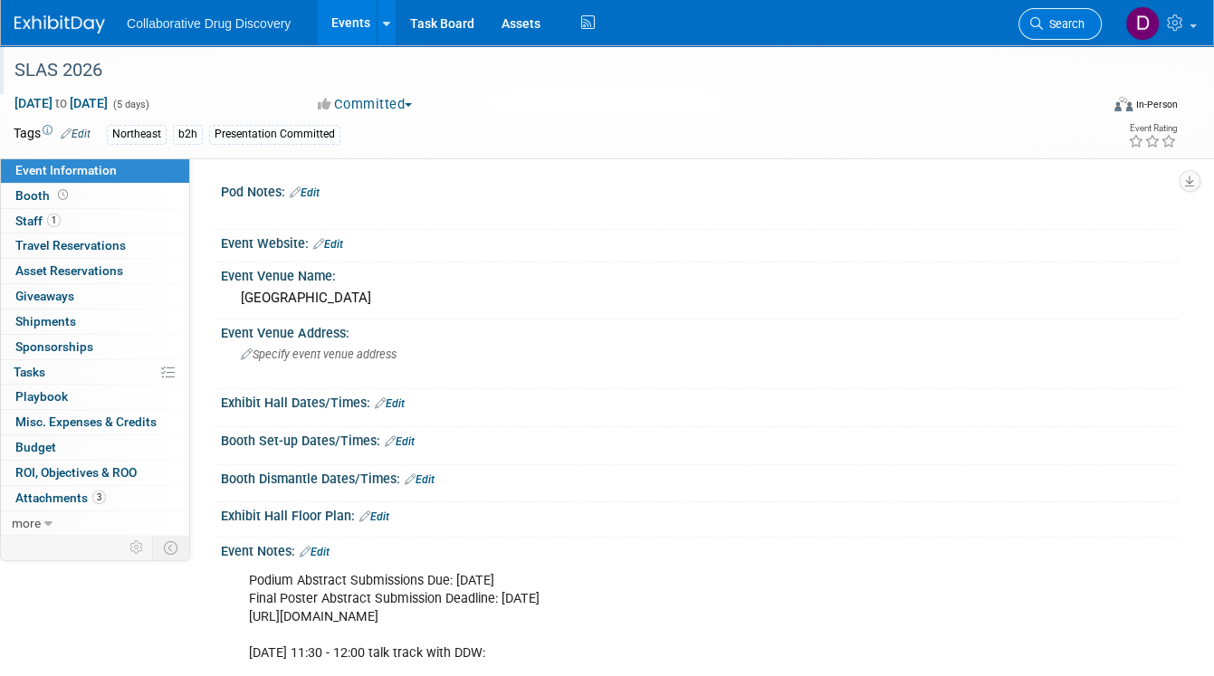
click at [1053, 28] on span "Search" at bounding box center [1064, 24] width 42 height 14
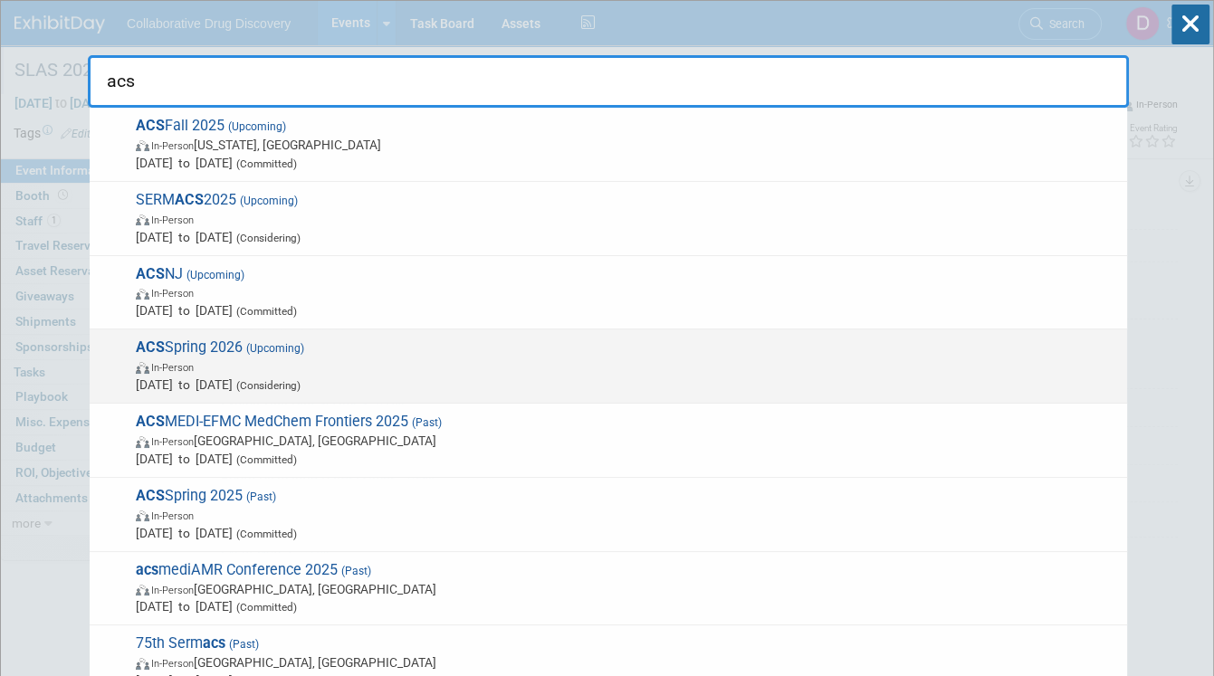
type input "acs"
click at [579, 340] on span "ACS Spring 2026 (Upcoming) In-Person Mar 22, 2026 to Mar 26, 2026 (Considering)" at bounding box center [624, 366] width 988 height 55
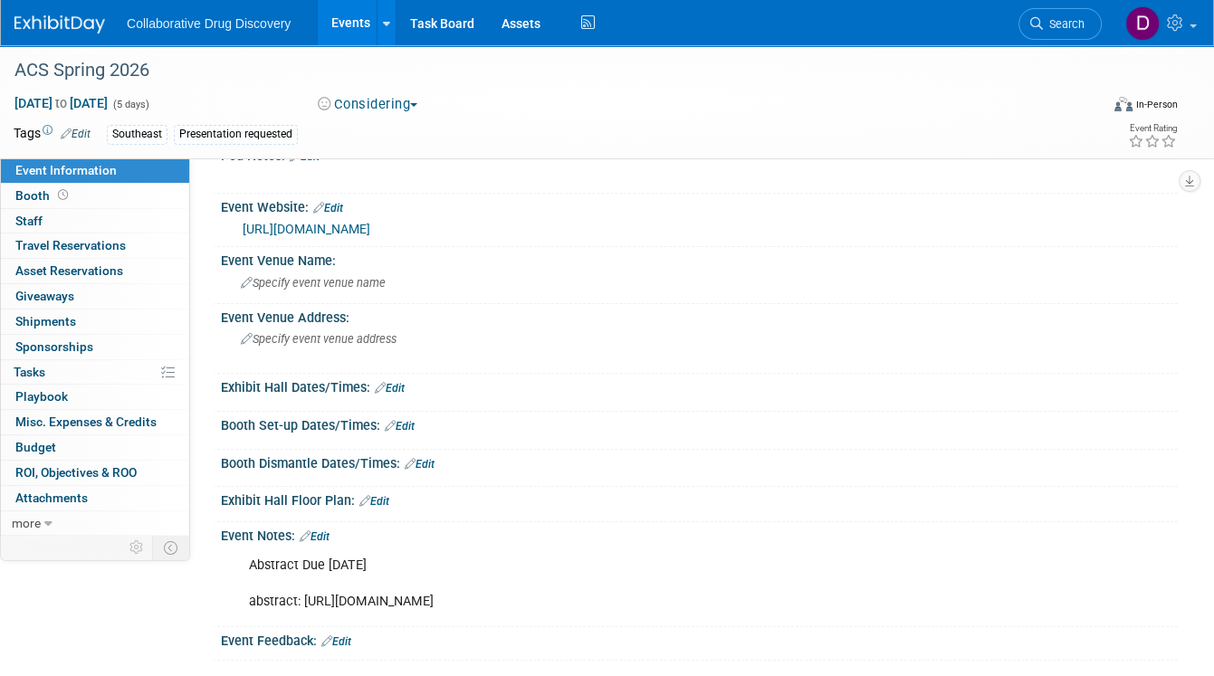
scroll to position [46, 0]
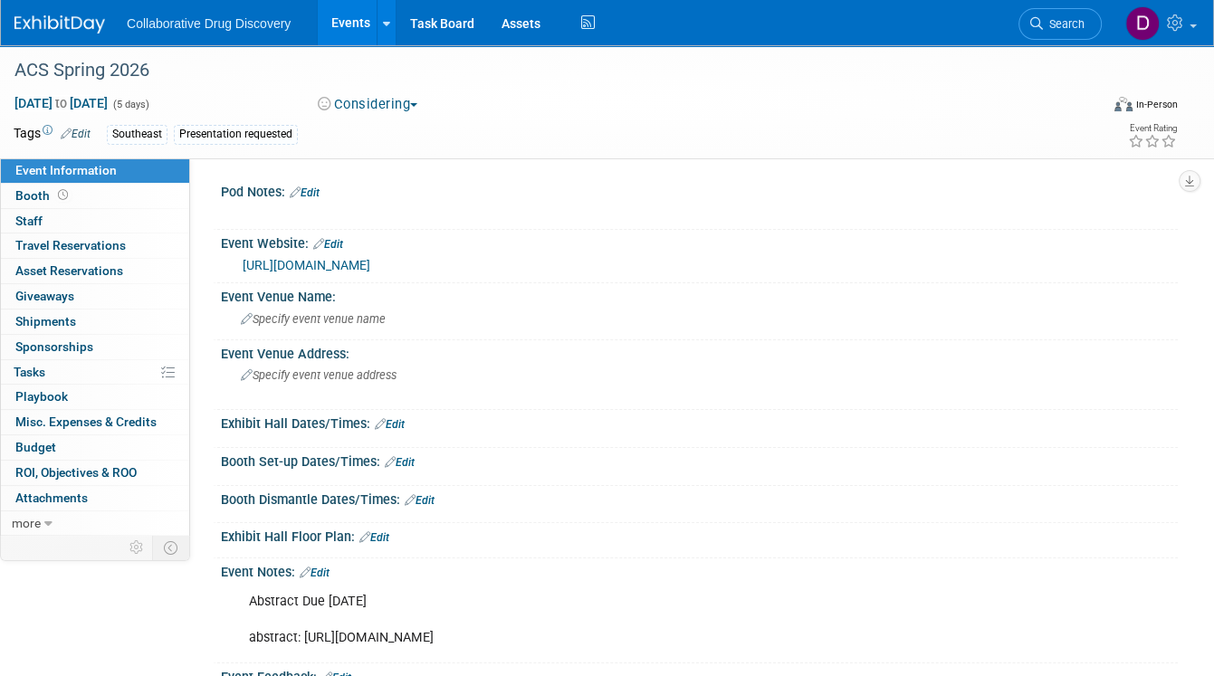
click at [370, 268] on link "[URL][DOMAIN_NAME]" at bounding box center [307, 265] width 128 height 14
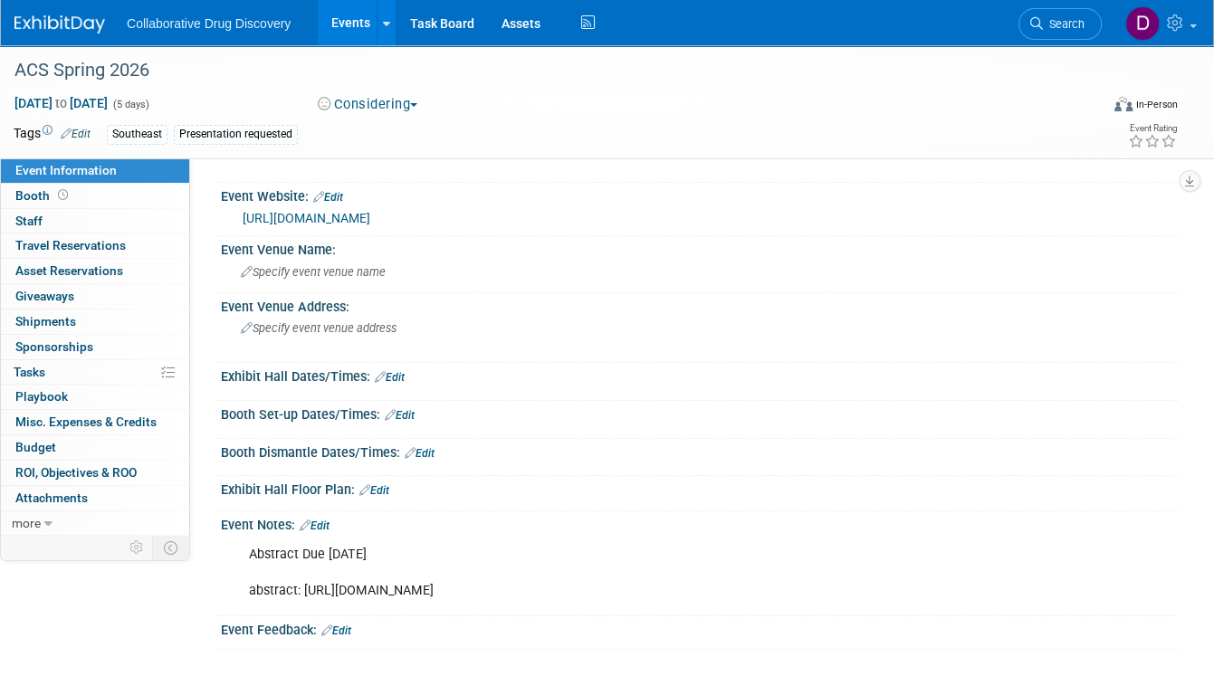
scroll to position [57, 0]
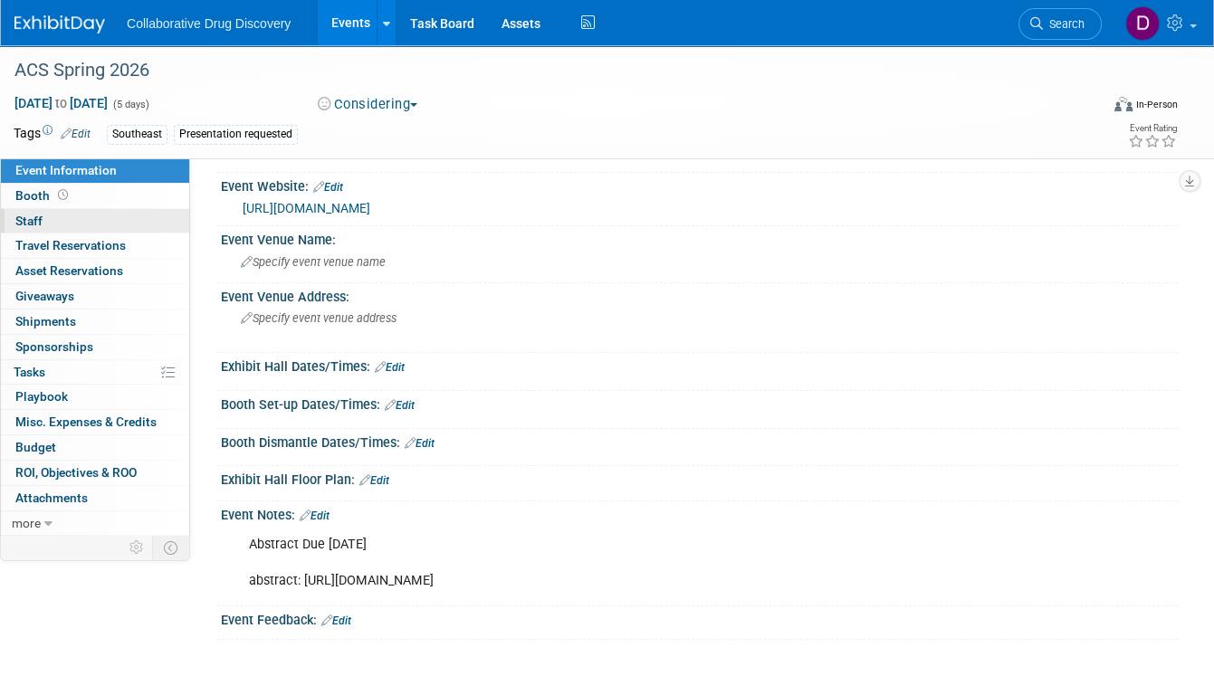
click at [53, 221] on link "0 Staff 0" at bounding box center [95, 221] width 188 height 24
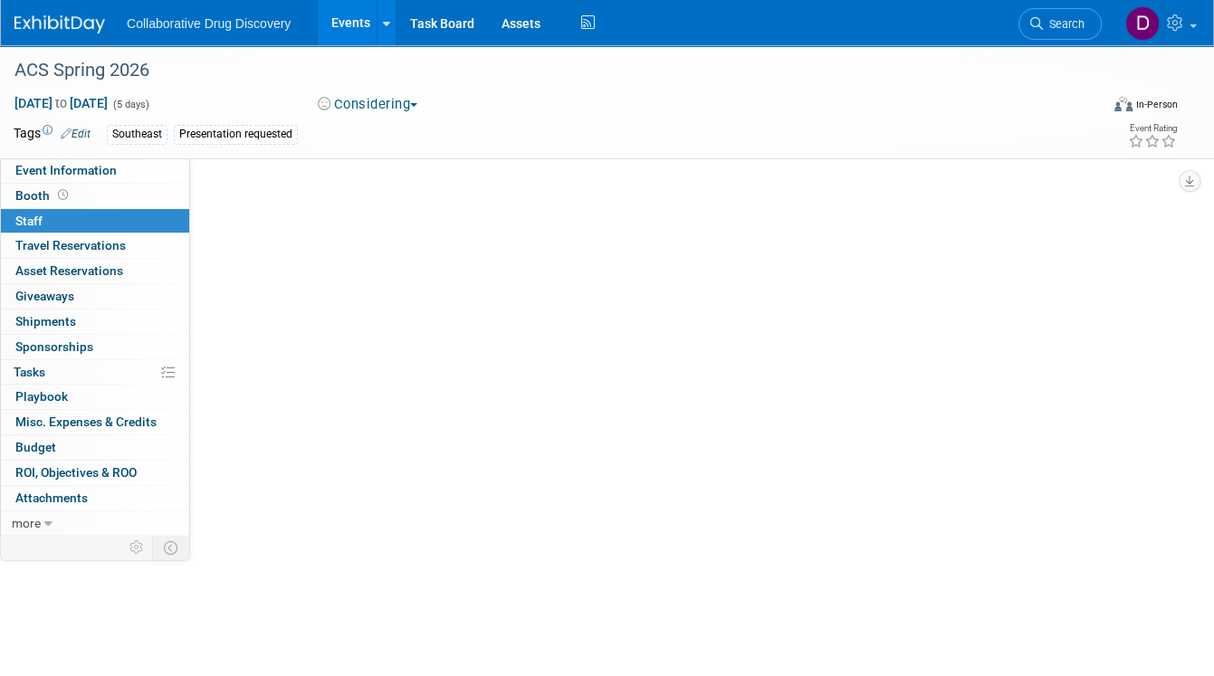
scroll to position [0, 0]
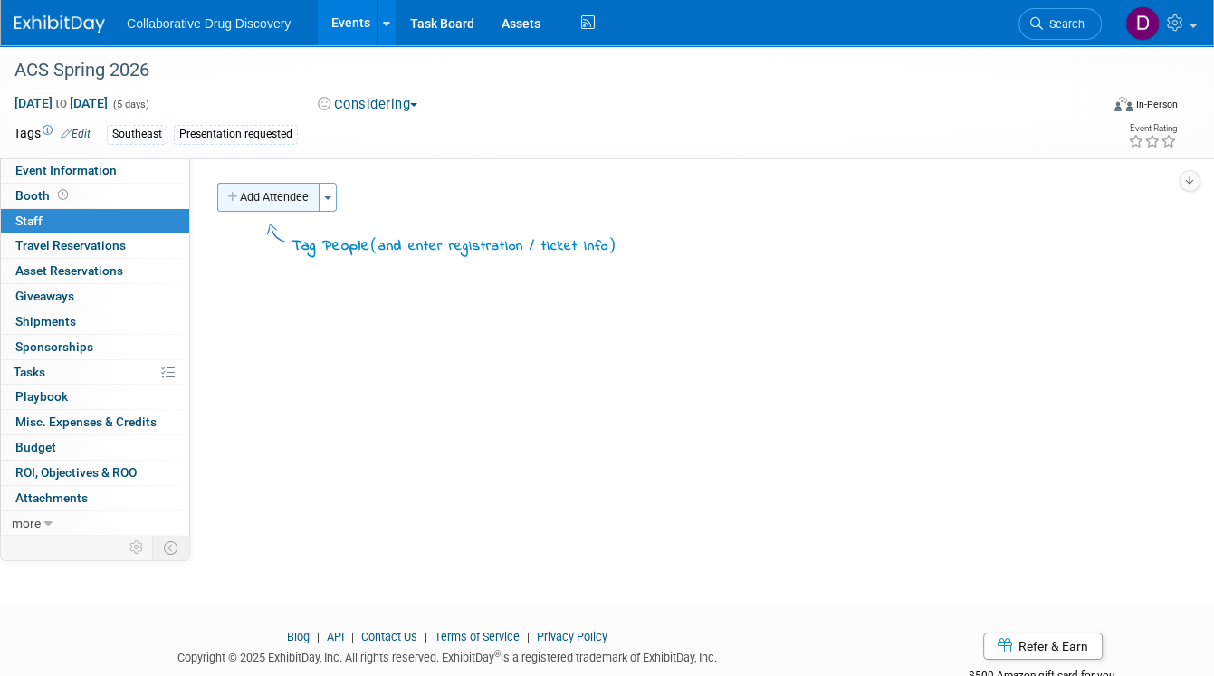
click at [247, 197] on button "Add Attendee" at bounding box center [268, 197] width 102 height 29
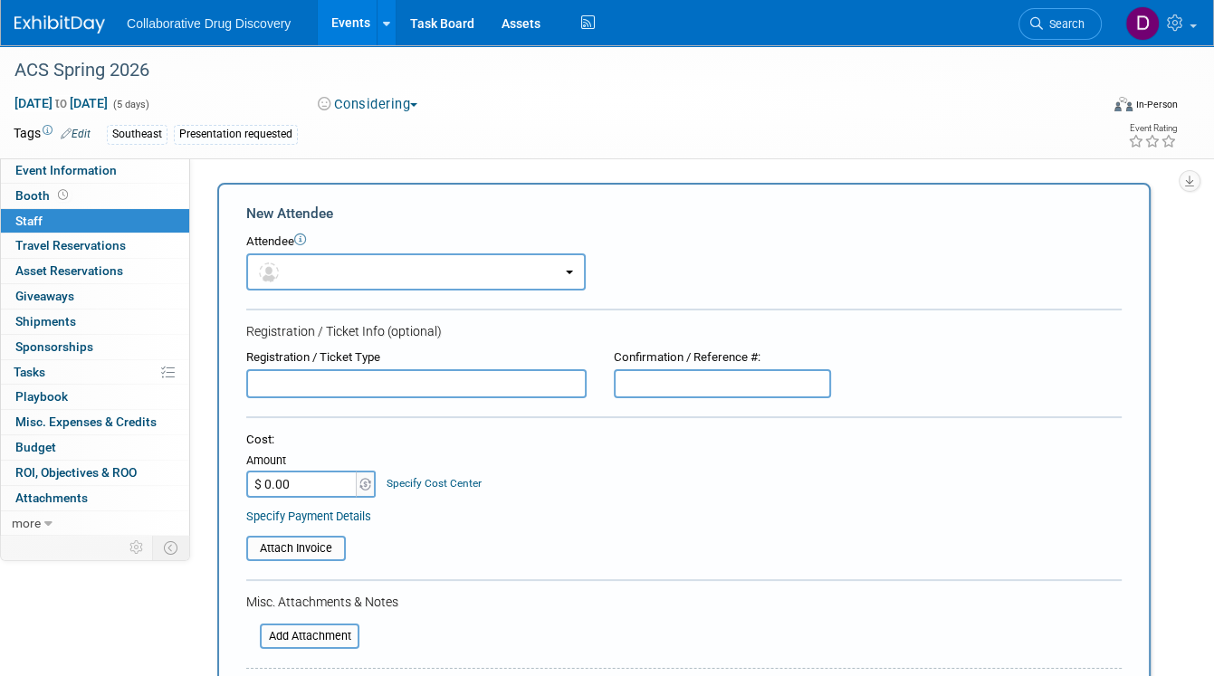
click at [301, 252] on div "Attendee <img src="https://www.exhibitday.com/Images/Unassigned-User-Icon.png" …" at bounding box center [683, 262] width 875 height 57
click at [321, 275] on button "button" at bounding box center [416, 271] width 340 height 37
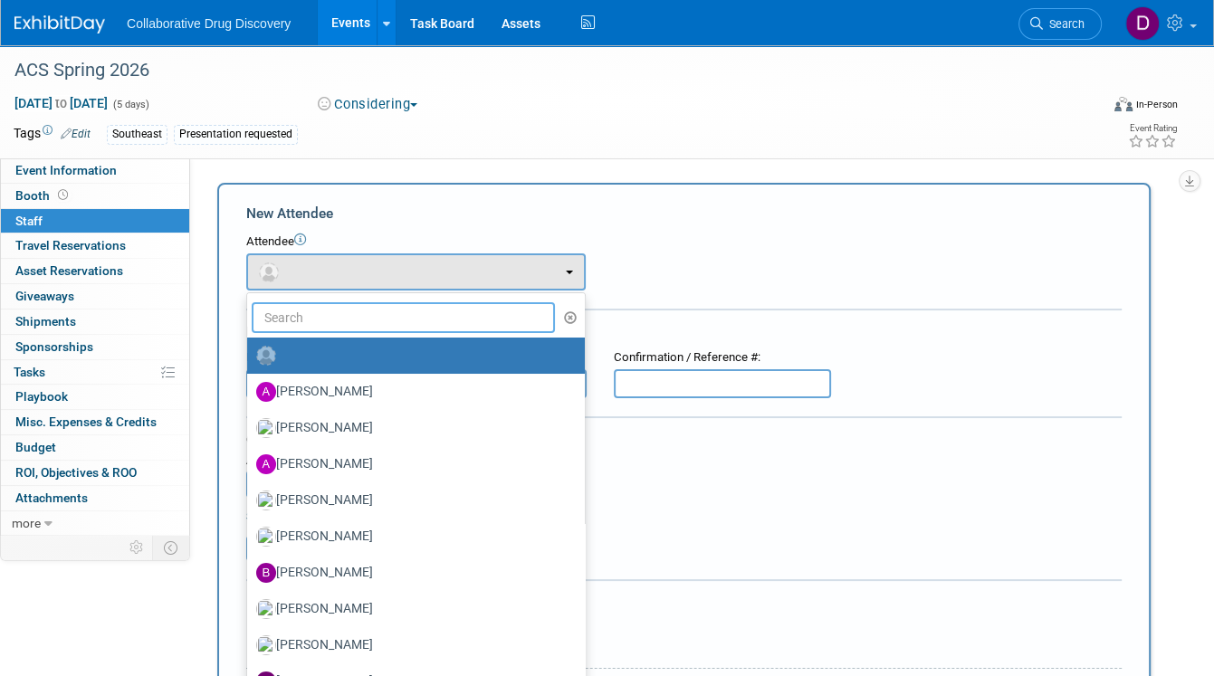
click at [386, 311] on input "text" at bounding box center [403, 317] width 303 height 31
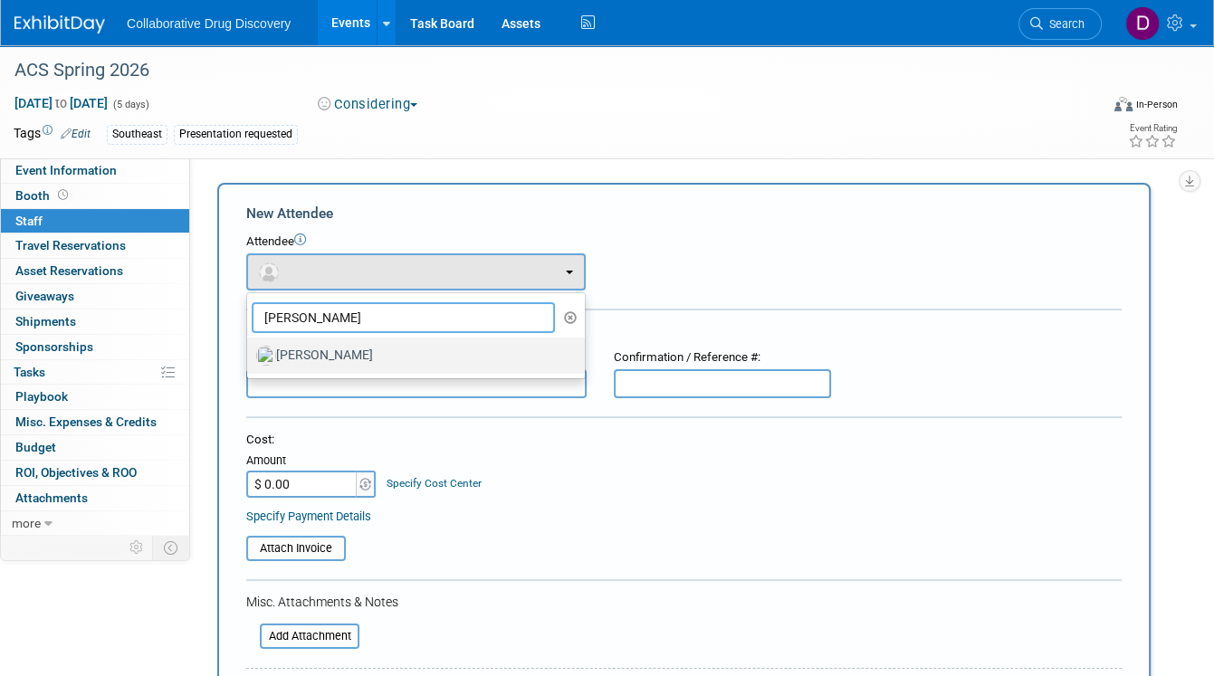
type input "James white"
click at [394, 357] on label "[PERSON_NAME]" at bounding box center [411, 355] width 311 height 29
click at [250, 357] on input "[PERSON_NAME]" at bounding box center [244, 354] width 12 height 12
select select "de387722-4f23-4ea9-91fe-d2313076a69c"
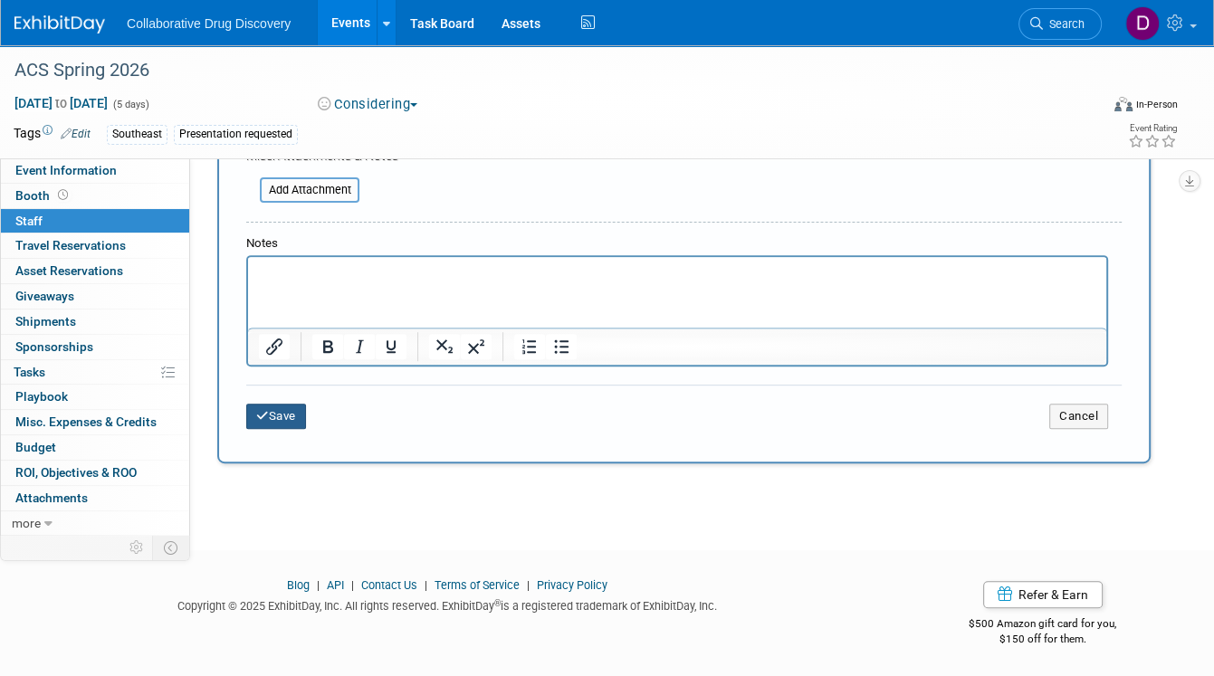
click at [282, 413] on button "Save" at bounding box center [276, 416] width 60 height 25
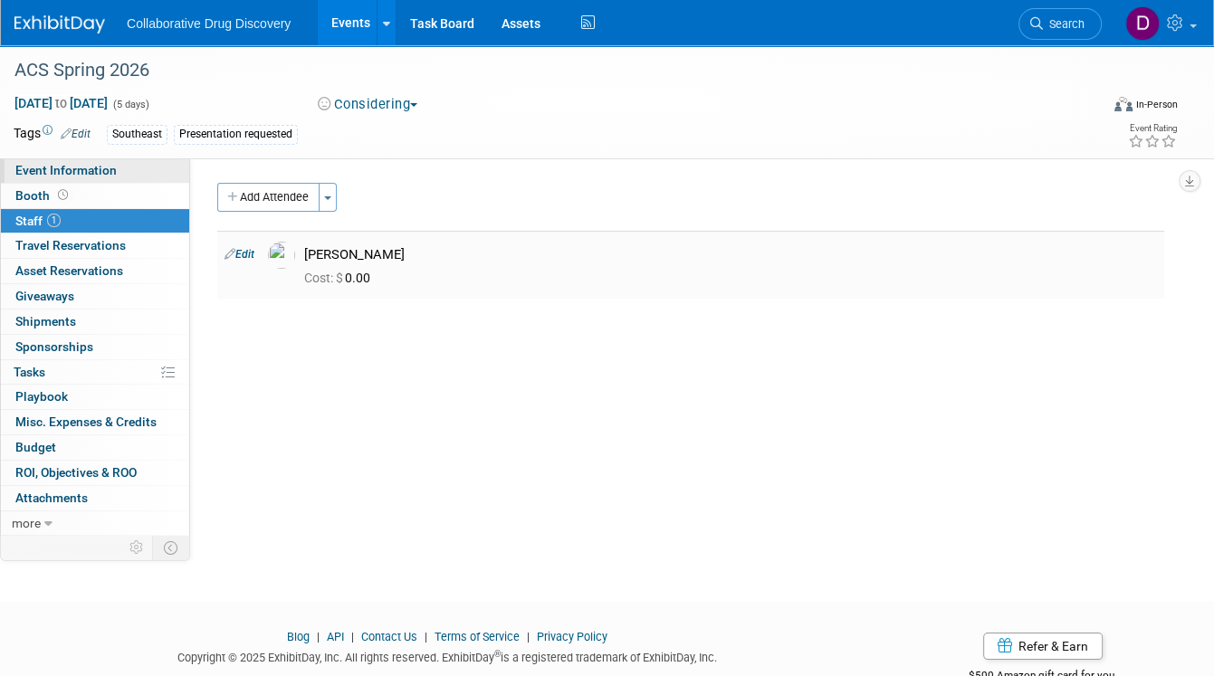
click at [58, 171] on span "Event Information" at bounding box center [65, 170] width 101 height 14
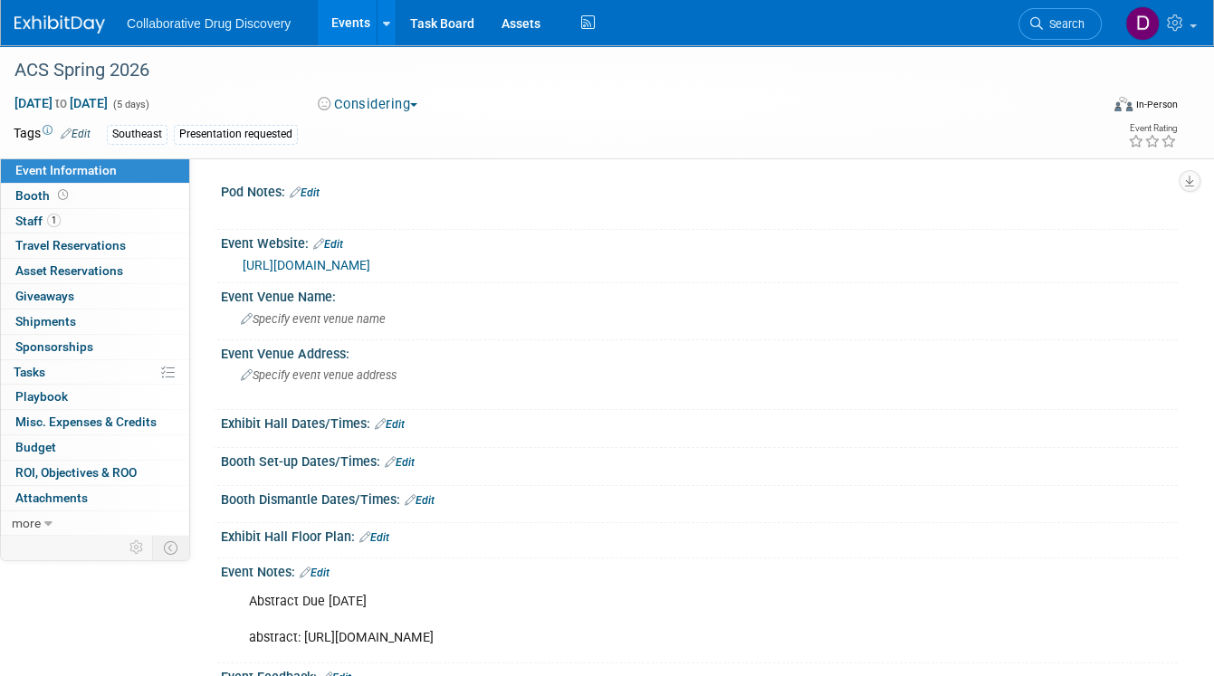
click at [359, 265] on link "https://www.acs.org/events/spring/attend/ways-to-attend.html" at bounding box center [307, 265] width 128 height 14
